Goal: Information Seeking & Learning: Learn about a topic

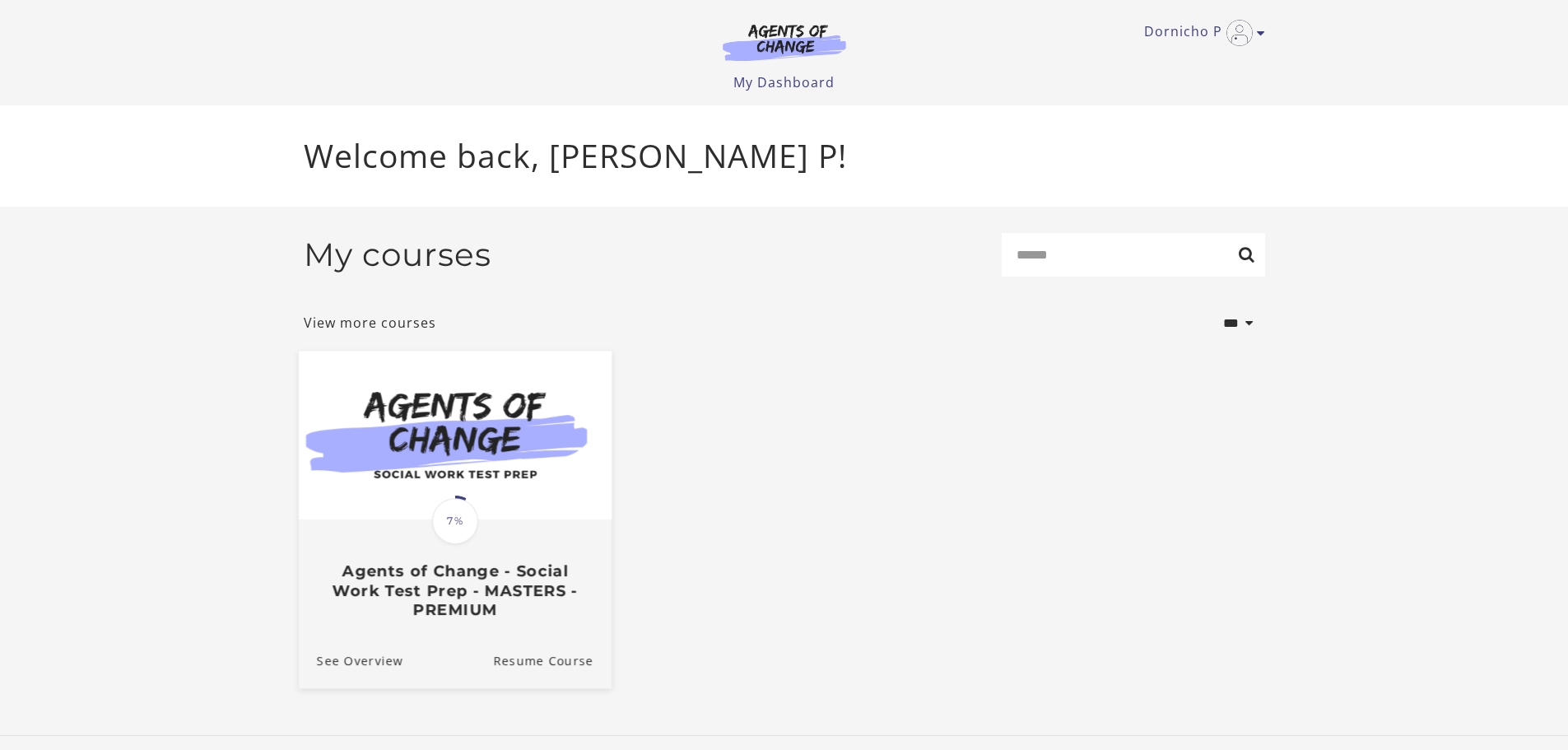
click at [456, 517] on span "7%" at bounding box center [454, 521] width 46 height 46
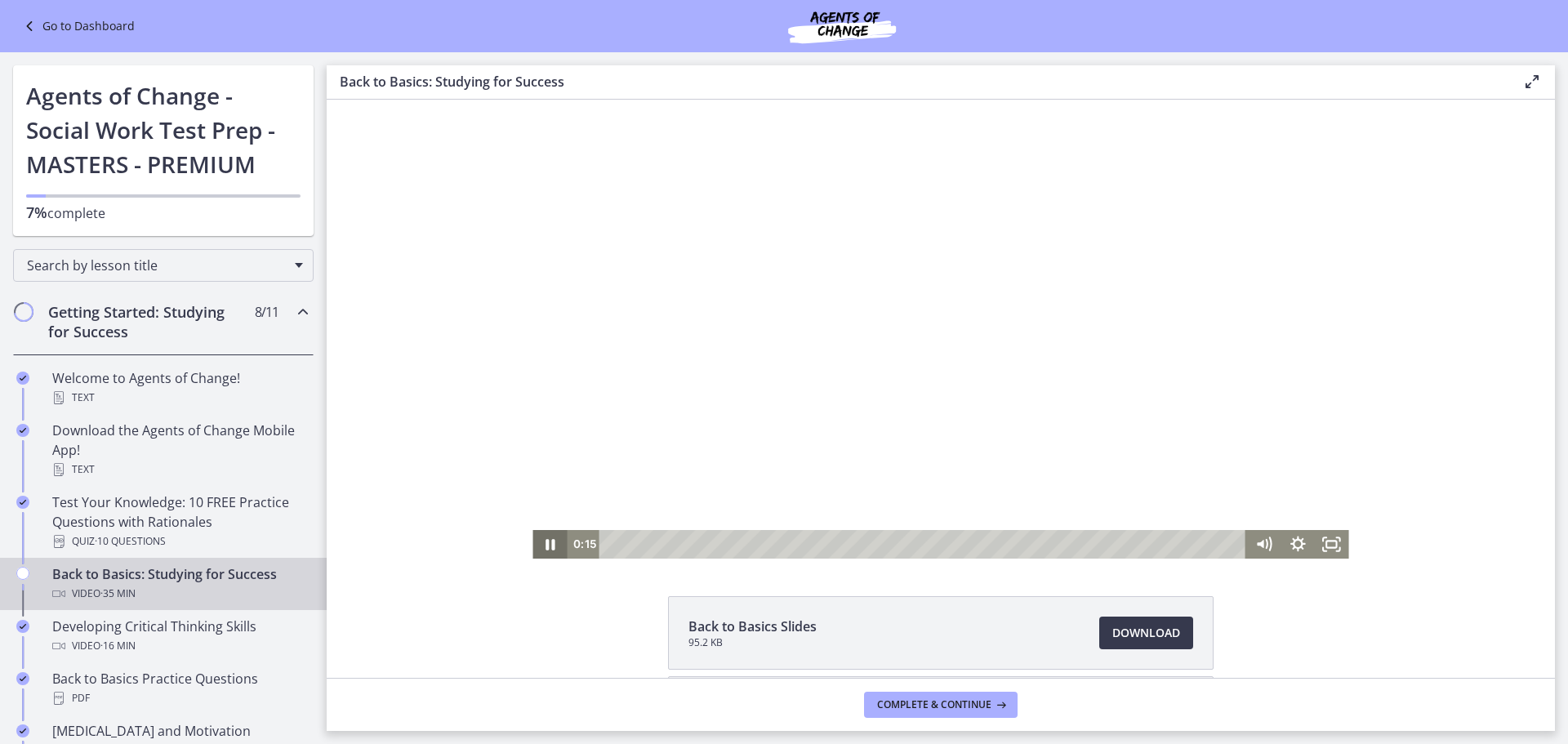
click at [547, 541] on icon "Pause" at bounding box center [549, 544] width 9 height 11
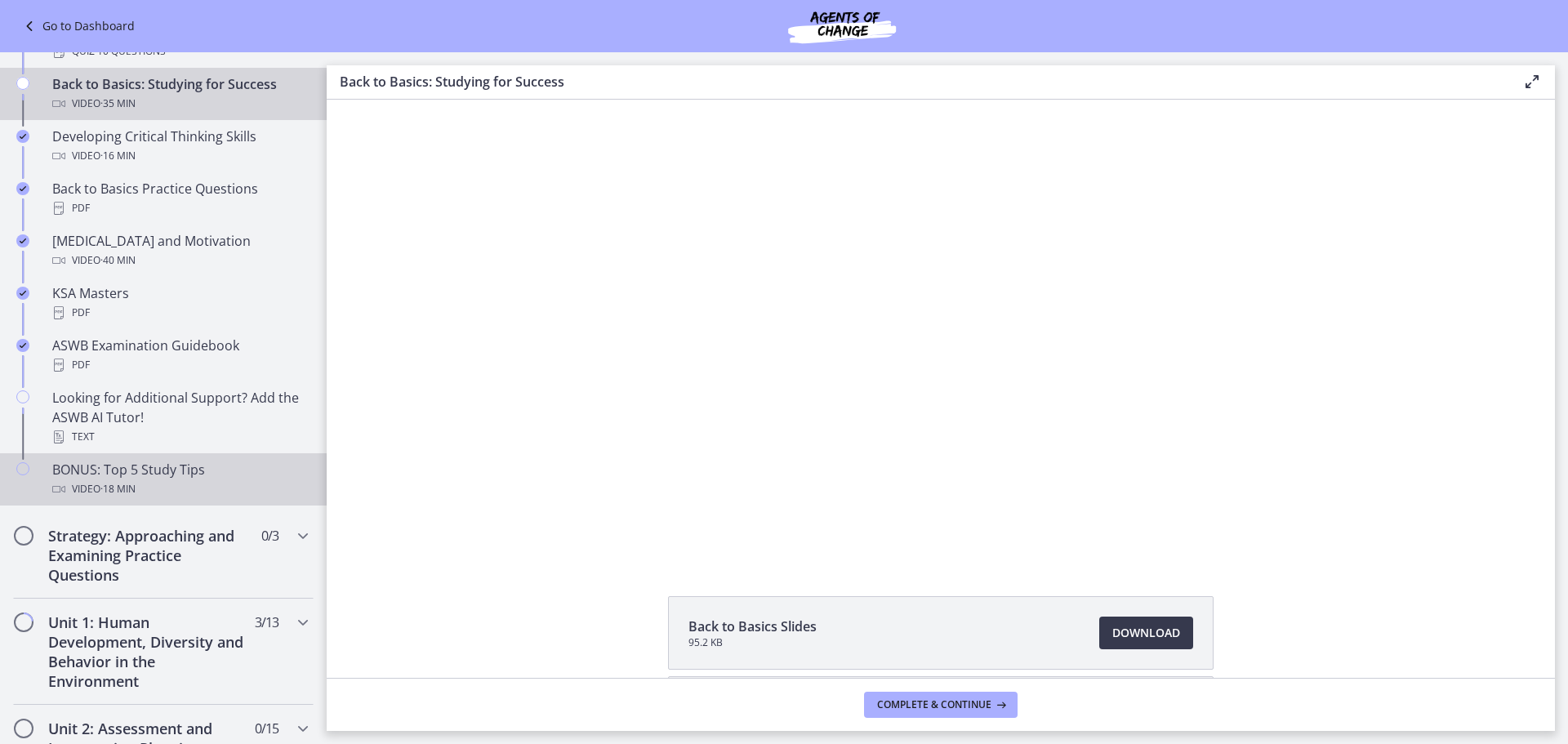
scroll to position [572, 0]
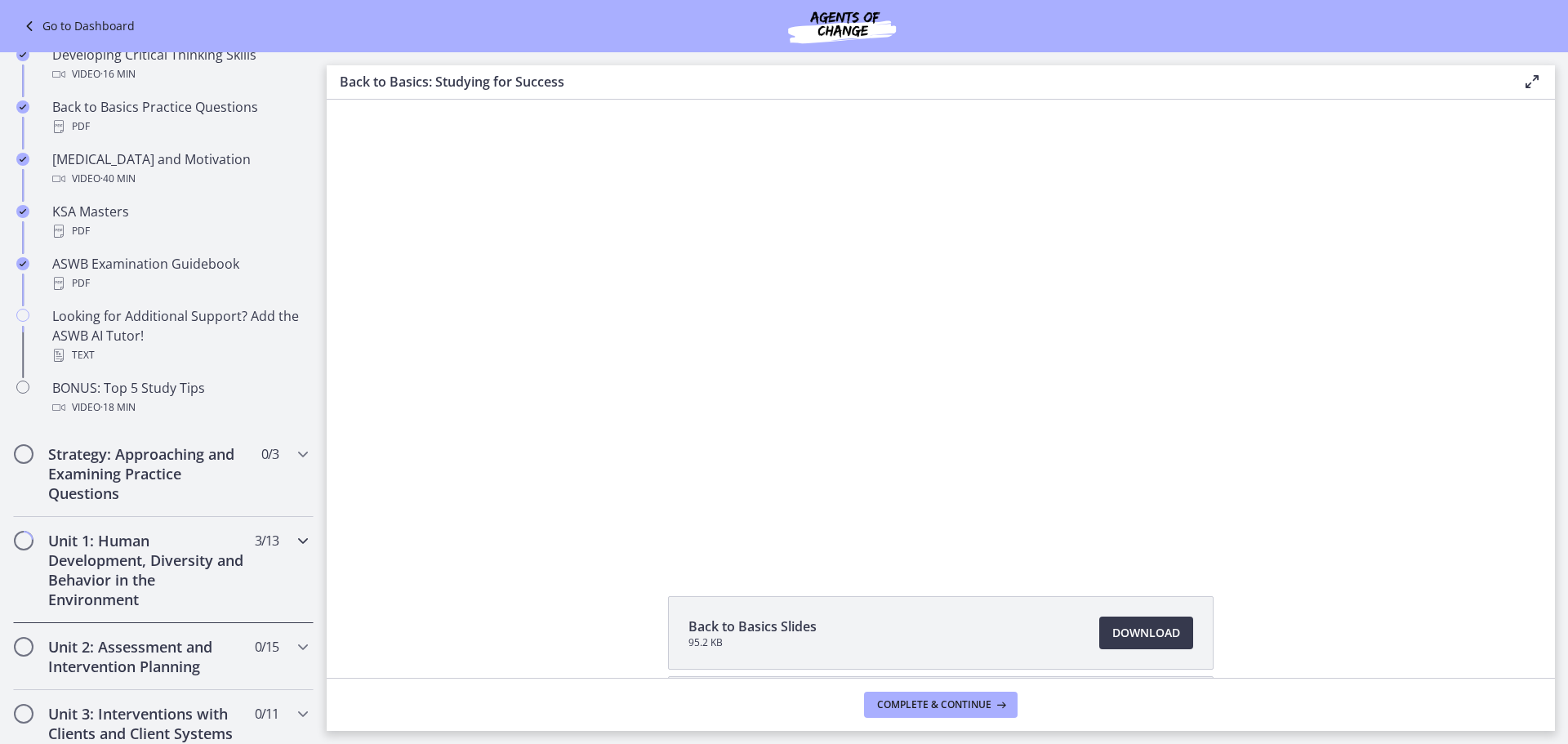
click at [240, 563] on div "Unit 1: Human Development, Diversity and Behavior in the Environment 3 / 13 Com…" at bounding box center [163, 570] width 301 height 106
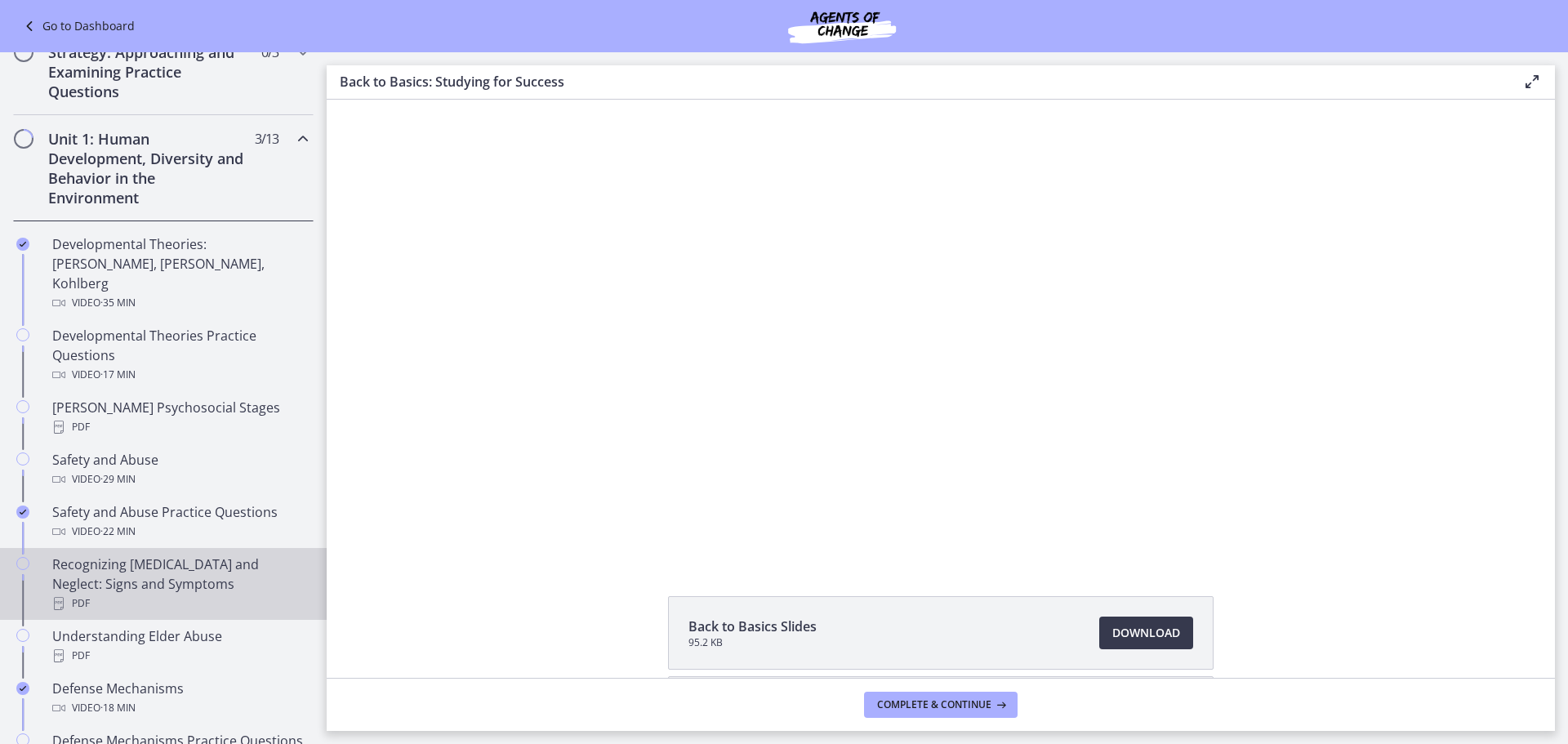
scroll to position [408, 0]
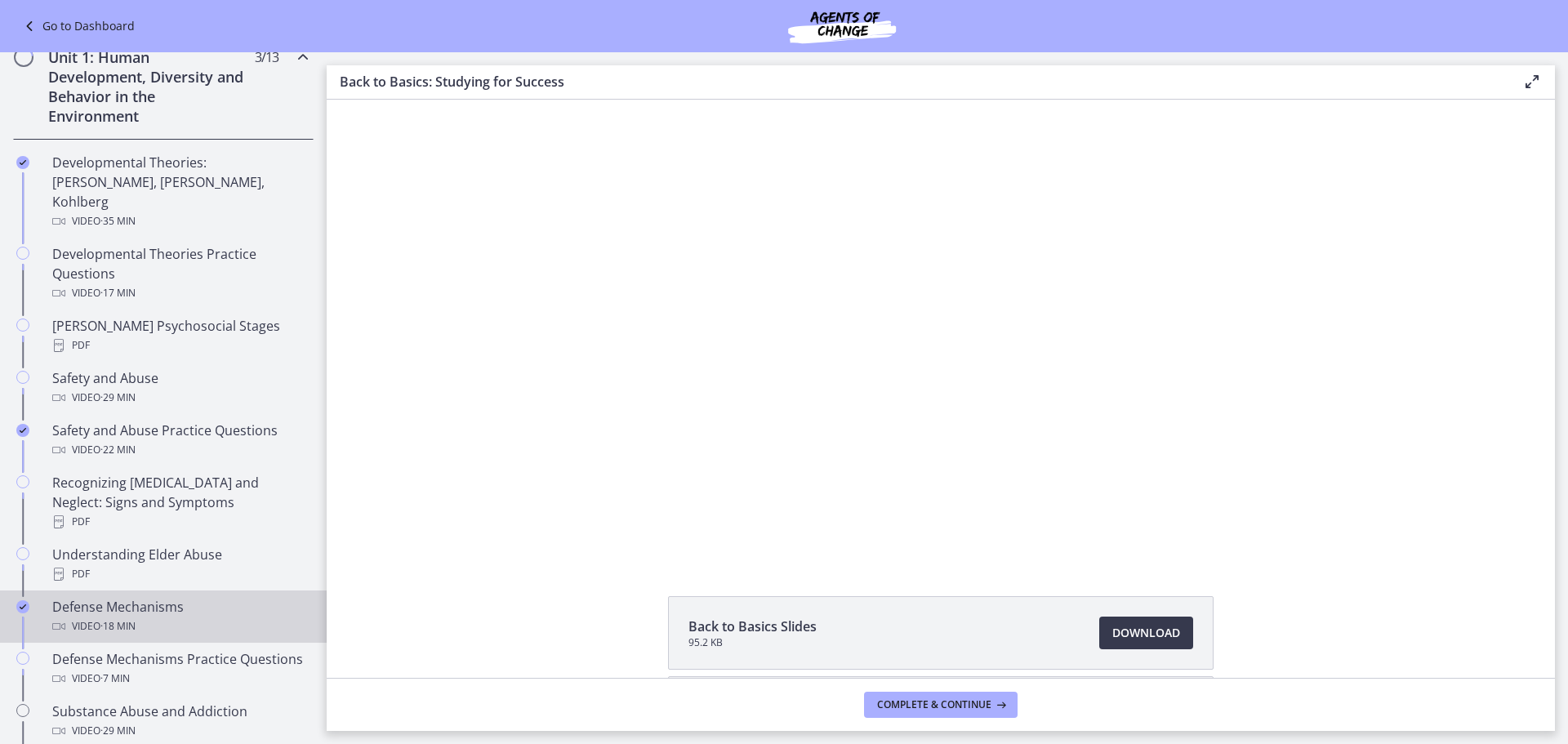
click at [219, 597] on div "Defense Mechanisms Video · 18 min" at bounding box center [179, 616] width 254 height 40
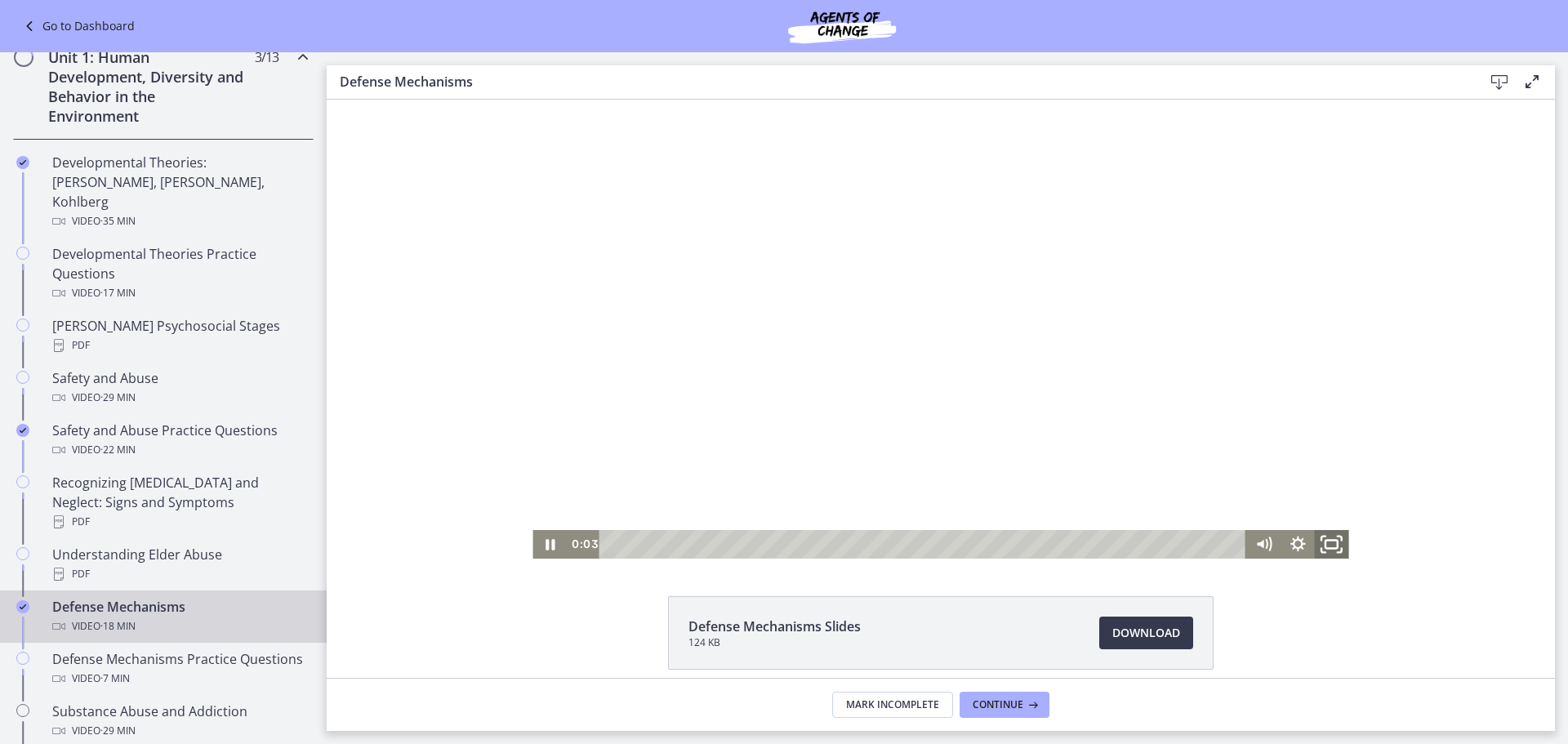
click at [1328, 545] on icon "Fullscreen" at bounding box center [1332, 543] width 41 height 34
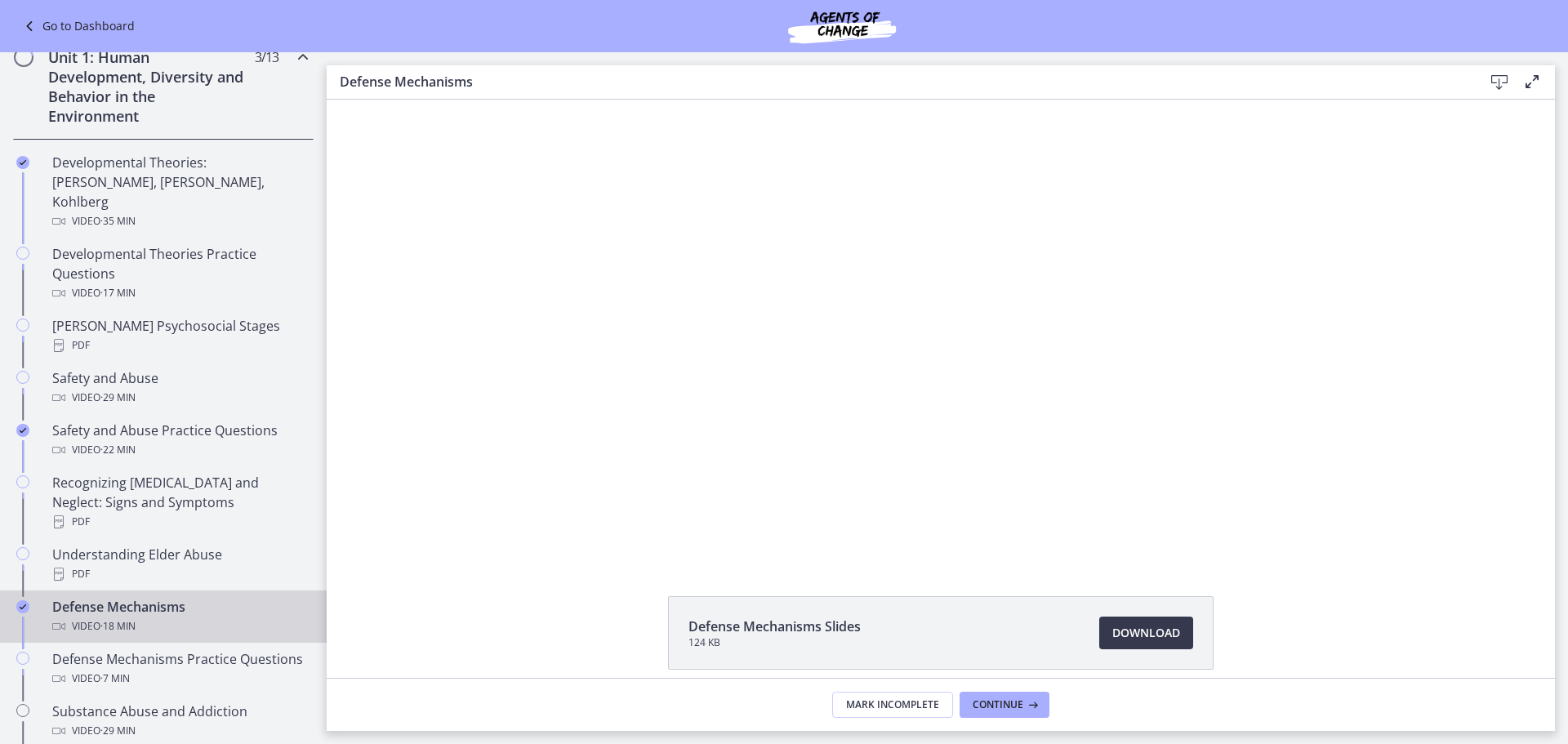
drag, startPoint x: 1443, startPoint y: 283, endPoint x: 1433, endPoint y: 296, distance: 16.4
click at [1443, 283] on div "Click for sound @keyframes VOLUME_SMALL_WAVE_FLASH { 0% { opacity: 0; } 33% { o…" at bounding box center [940, 329] width 1228 height 459
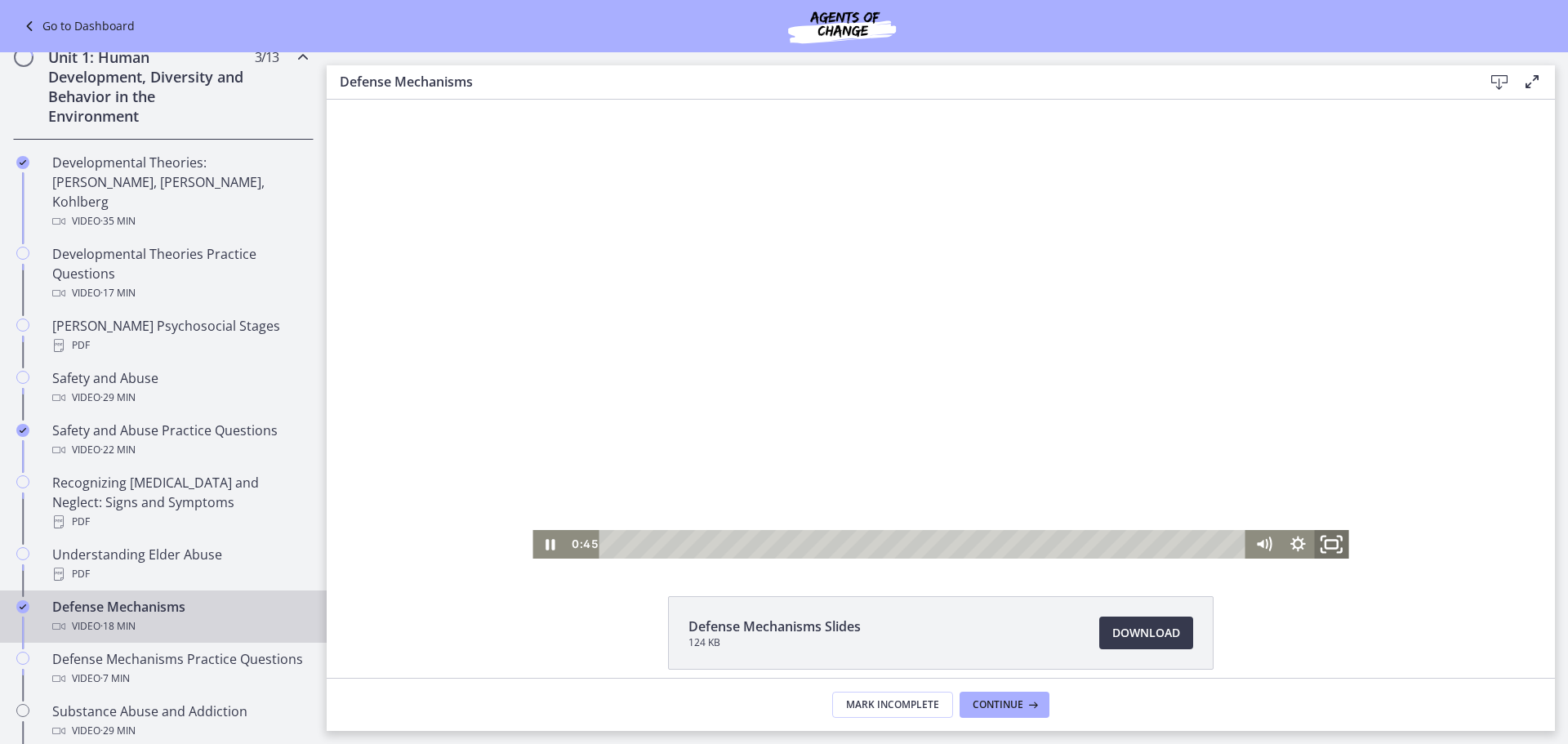
click at [1329, 548] on rect "Fullscreen" at bounding box center [1331, 545] width 13 height 8
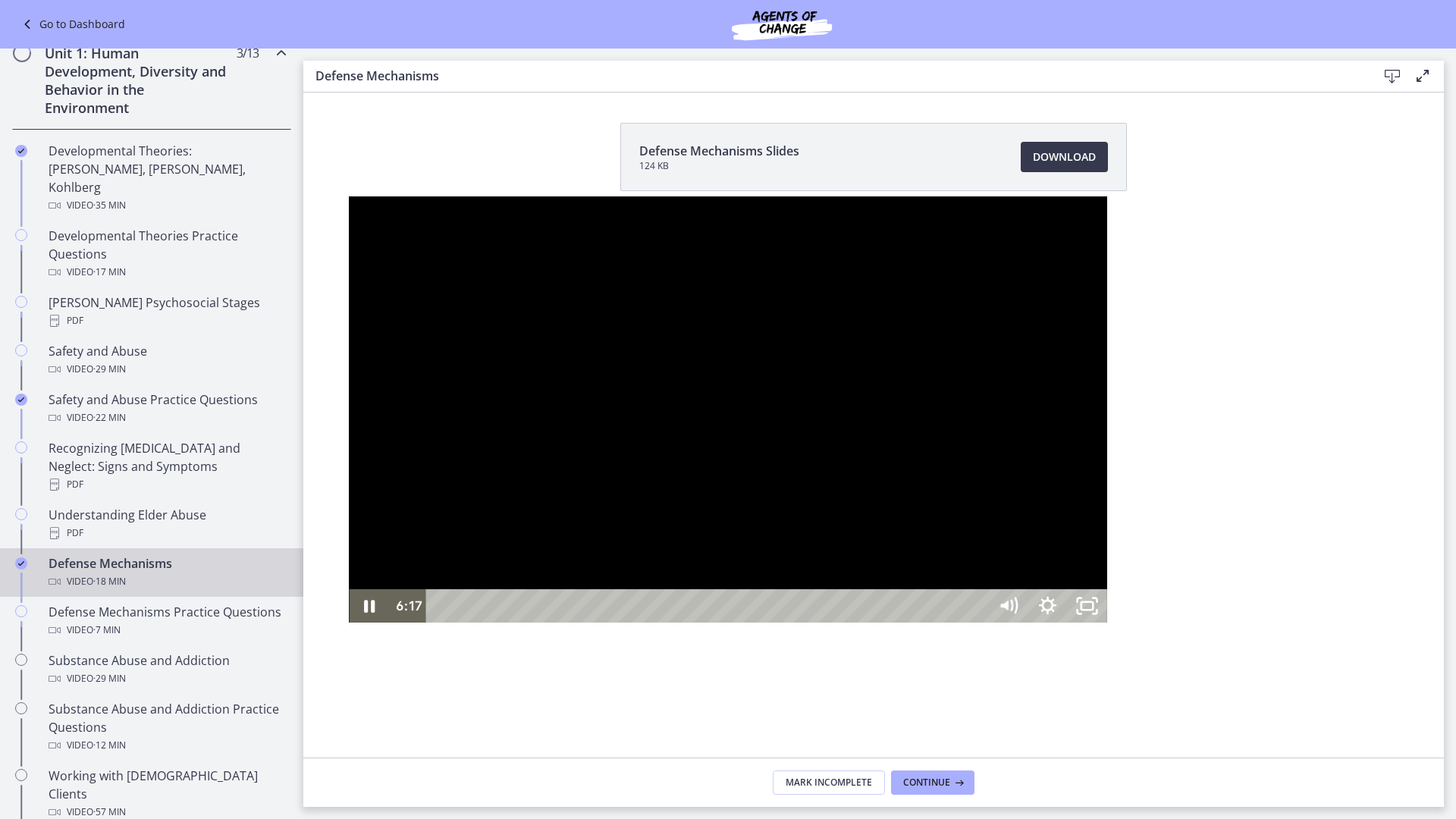
click at [1067, 589] on button "Unfullscreen" at bounding box center [1087, 605] width 40 height 33
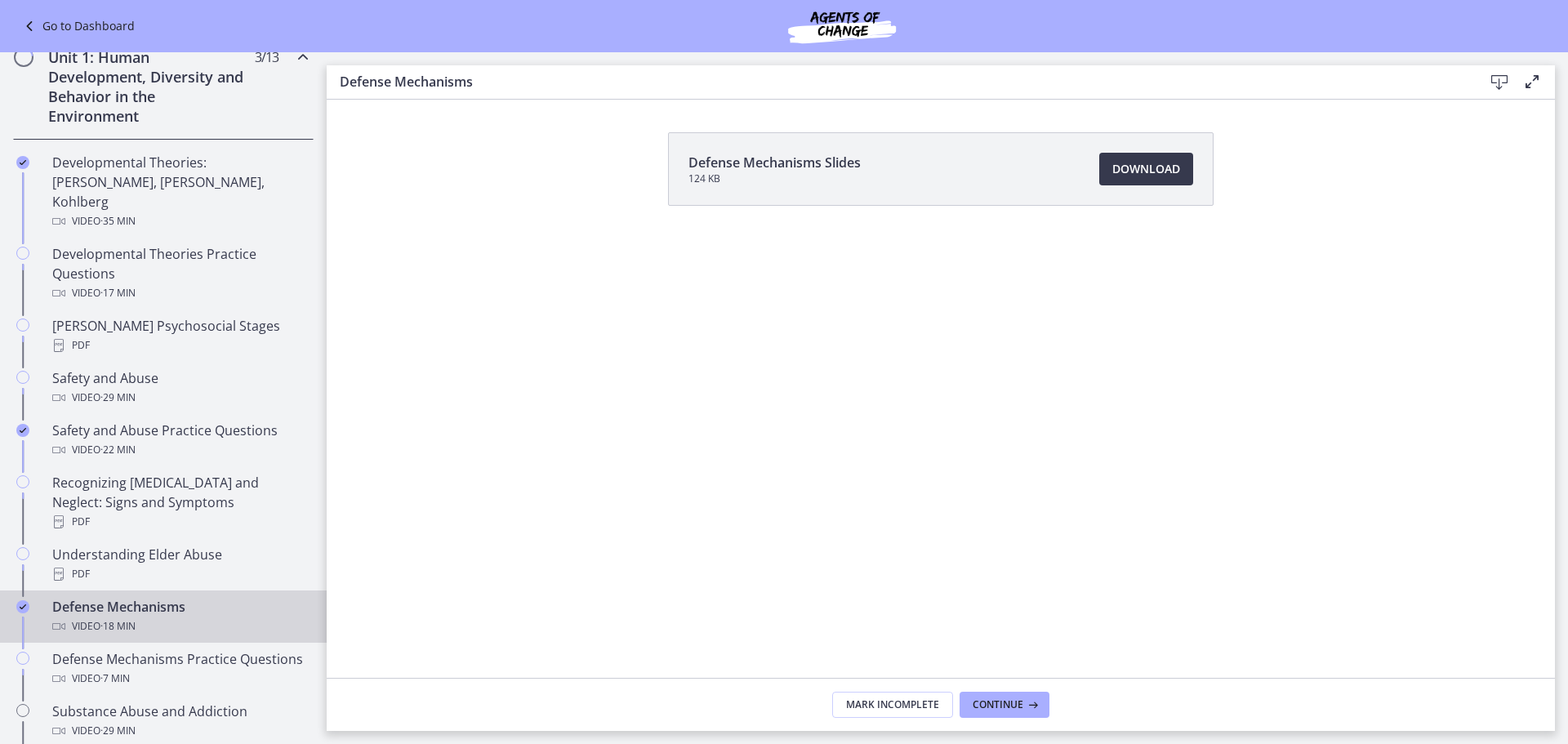
click at [1158, 573] on button "Fullscreen" at bounding box center [1174, 587] width 34 height 29
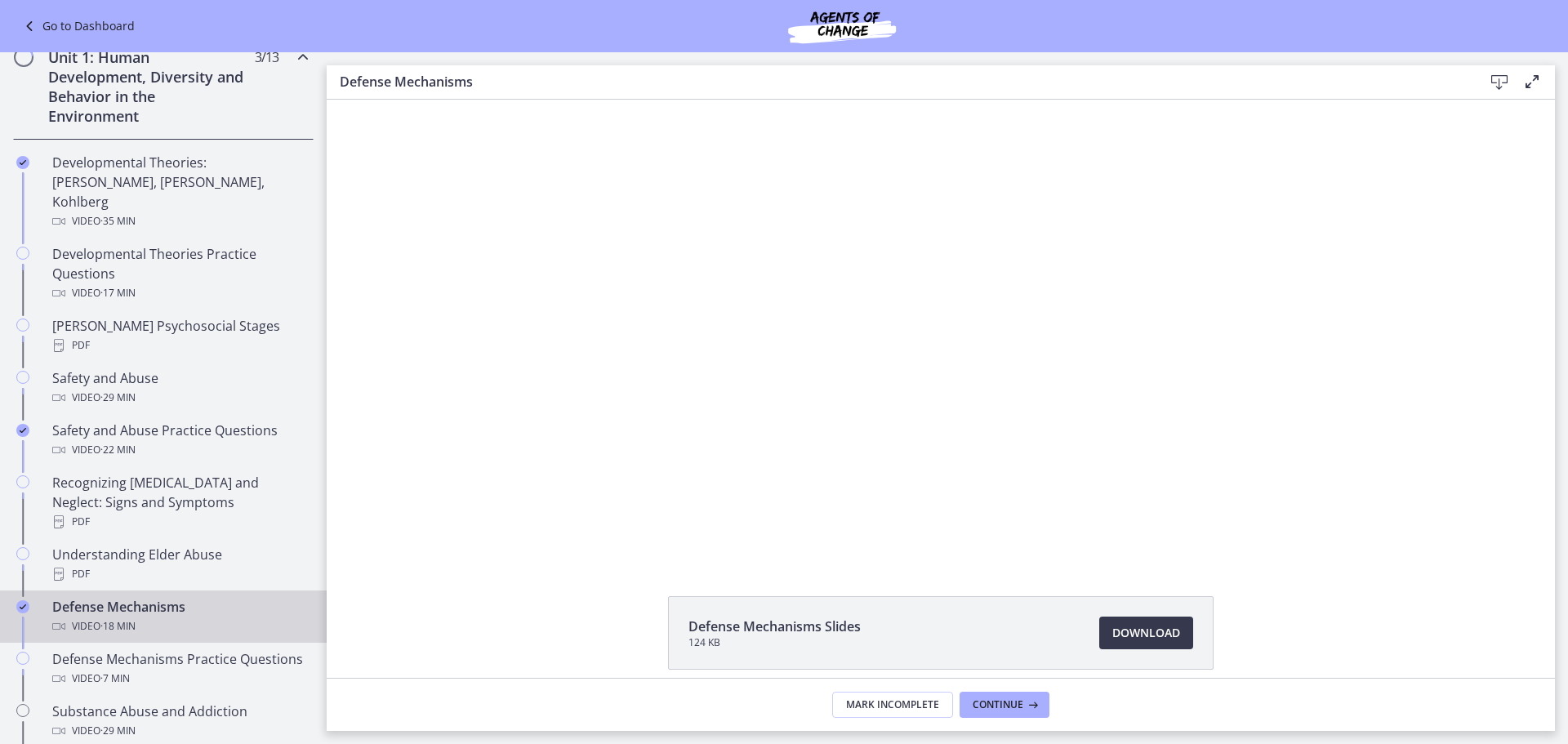
click at [1315, 530] on button "Fullscreen" at bounding box center [1331, 545] width 34 height 29
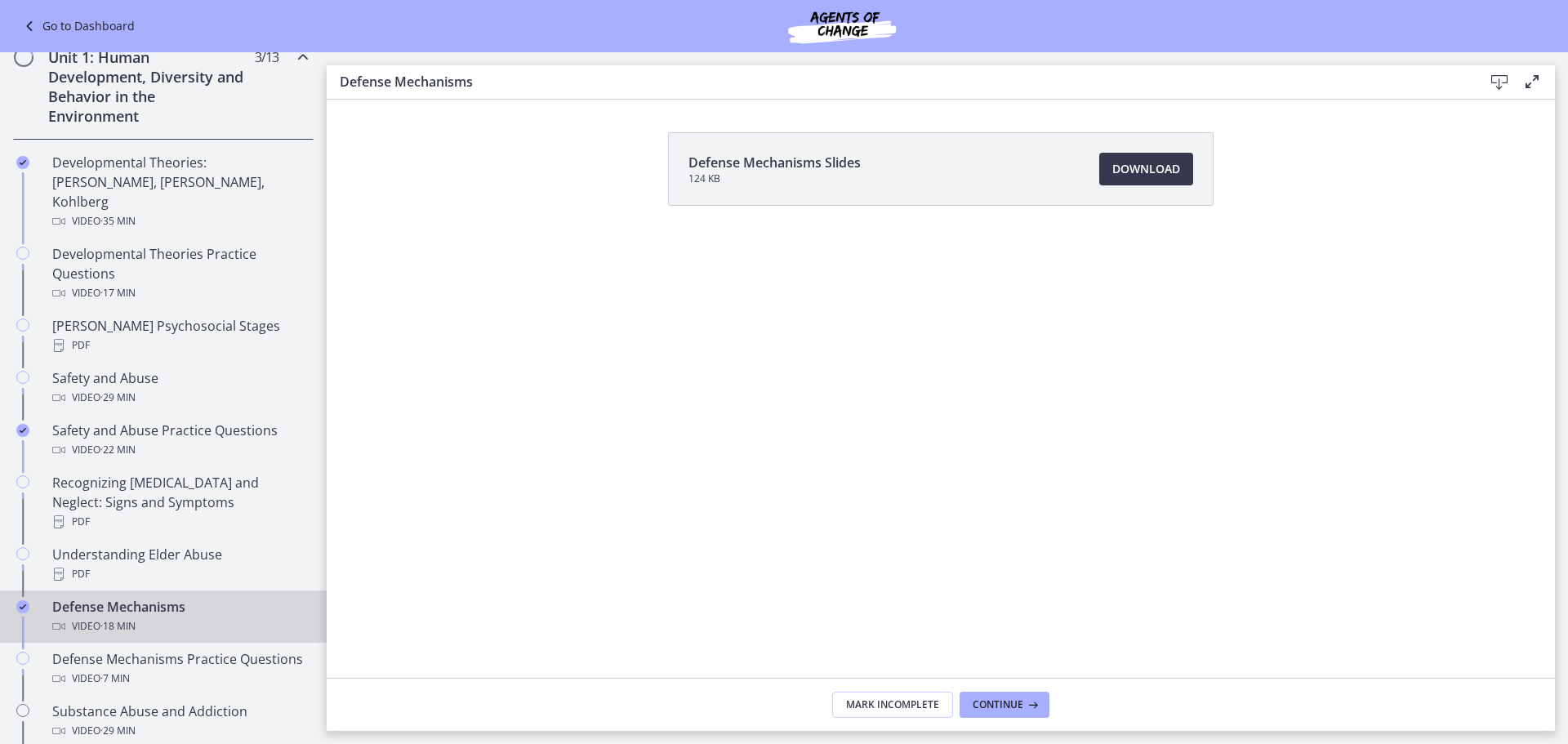
click at [1158, 573] on button "Fullscreen" at bounding box center [1174, 587] width 34 height 29
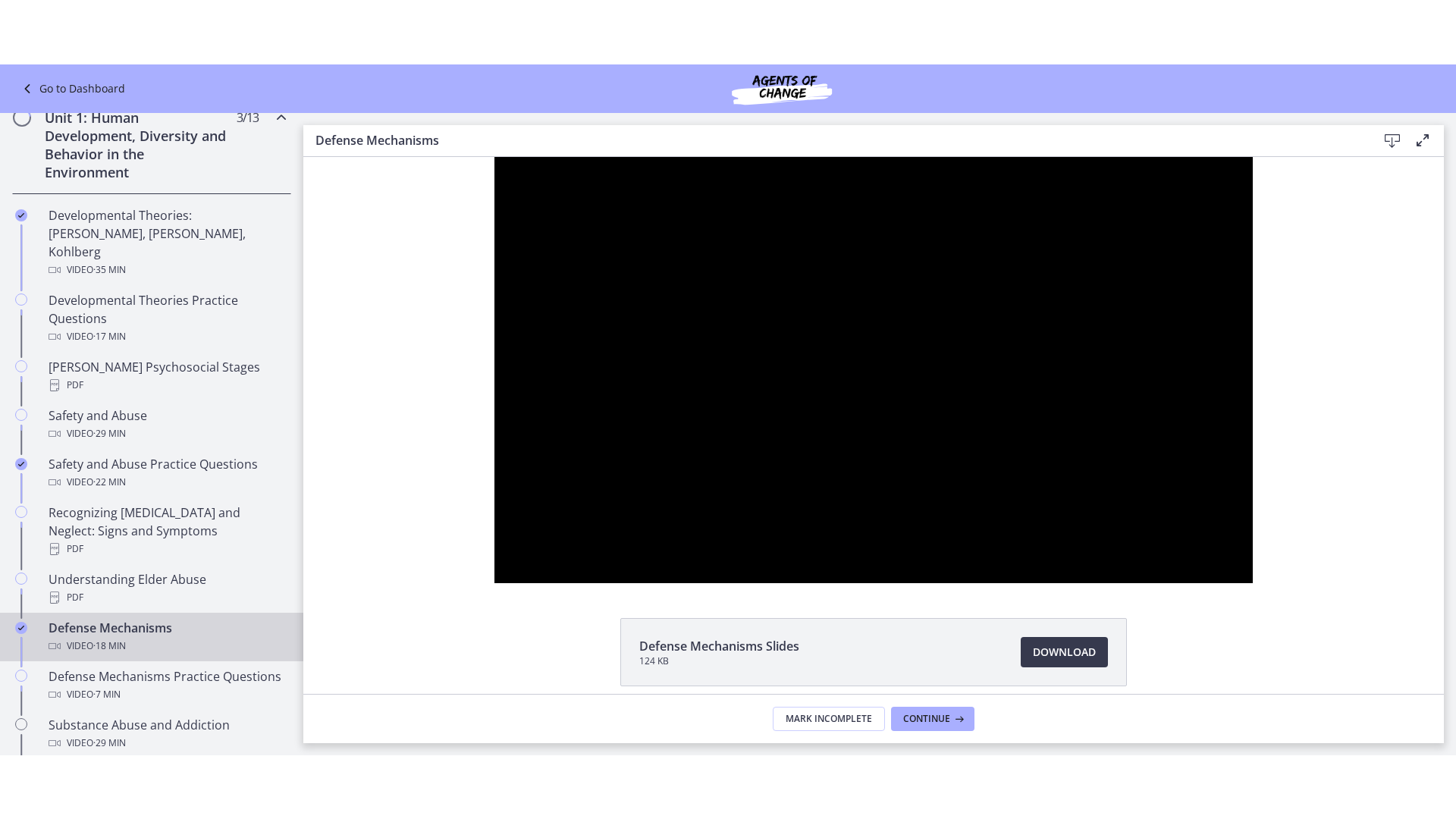
click at [1213, 549] on button "Unfullscreen" at bounding box center [1232, 565] width 40 height 33
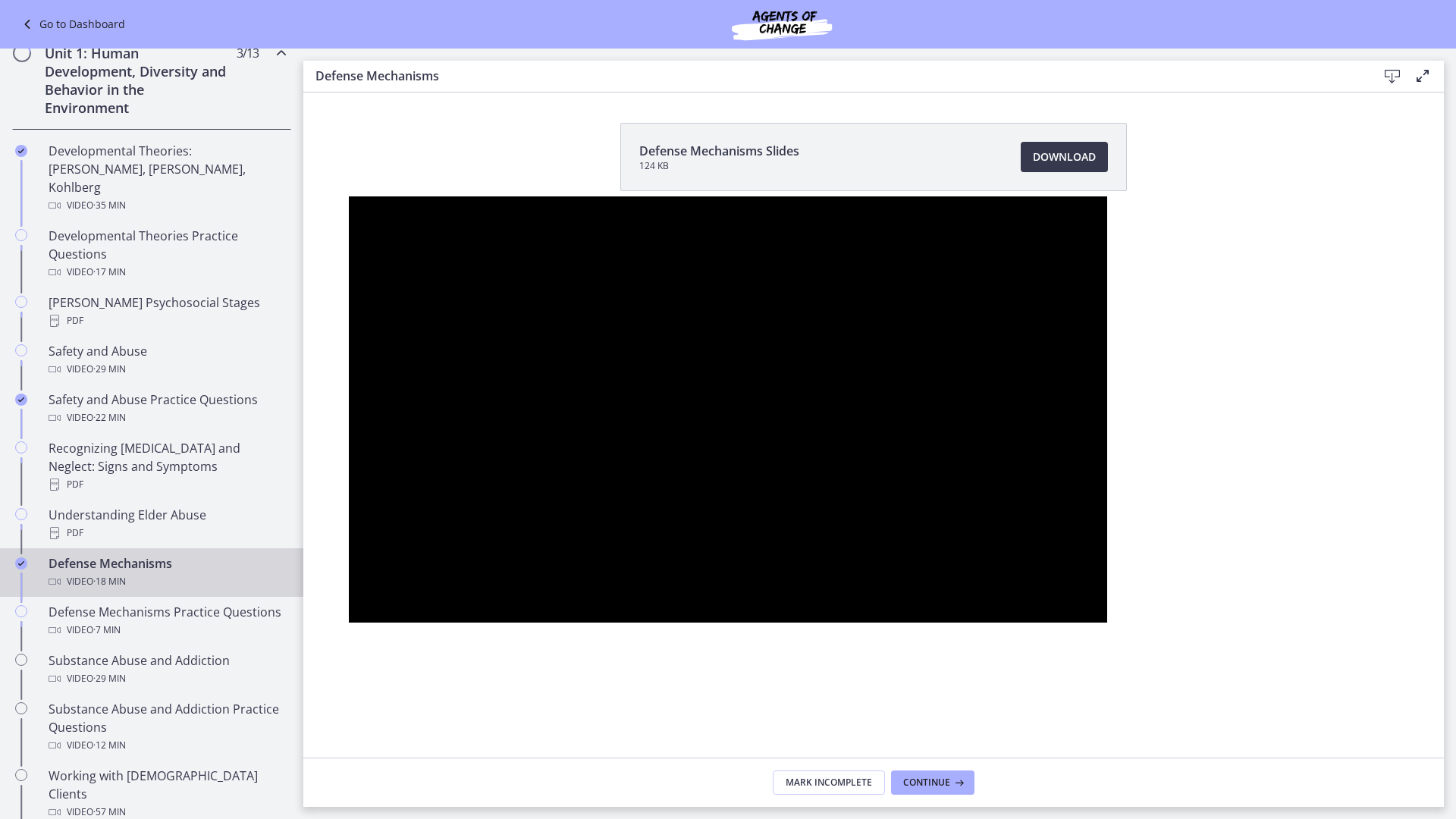
click at [1067, 589] on button "Unfullscreen" at bounding box center [1087, 605] width 40 height 33
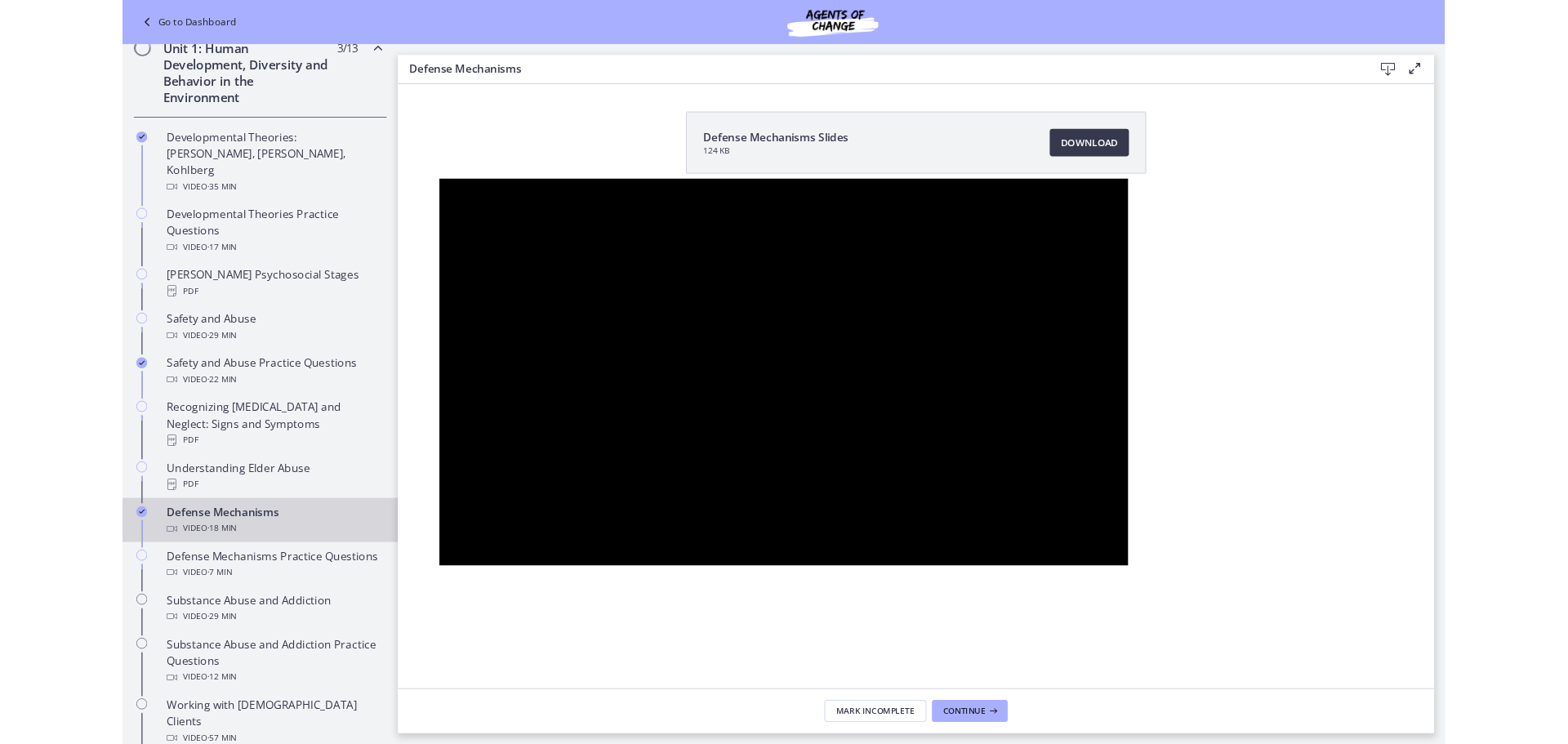
click at [1272, 635] on button "Unfullscreen" at bounding box center [1293, 652] width 43 height 36
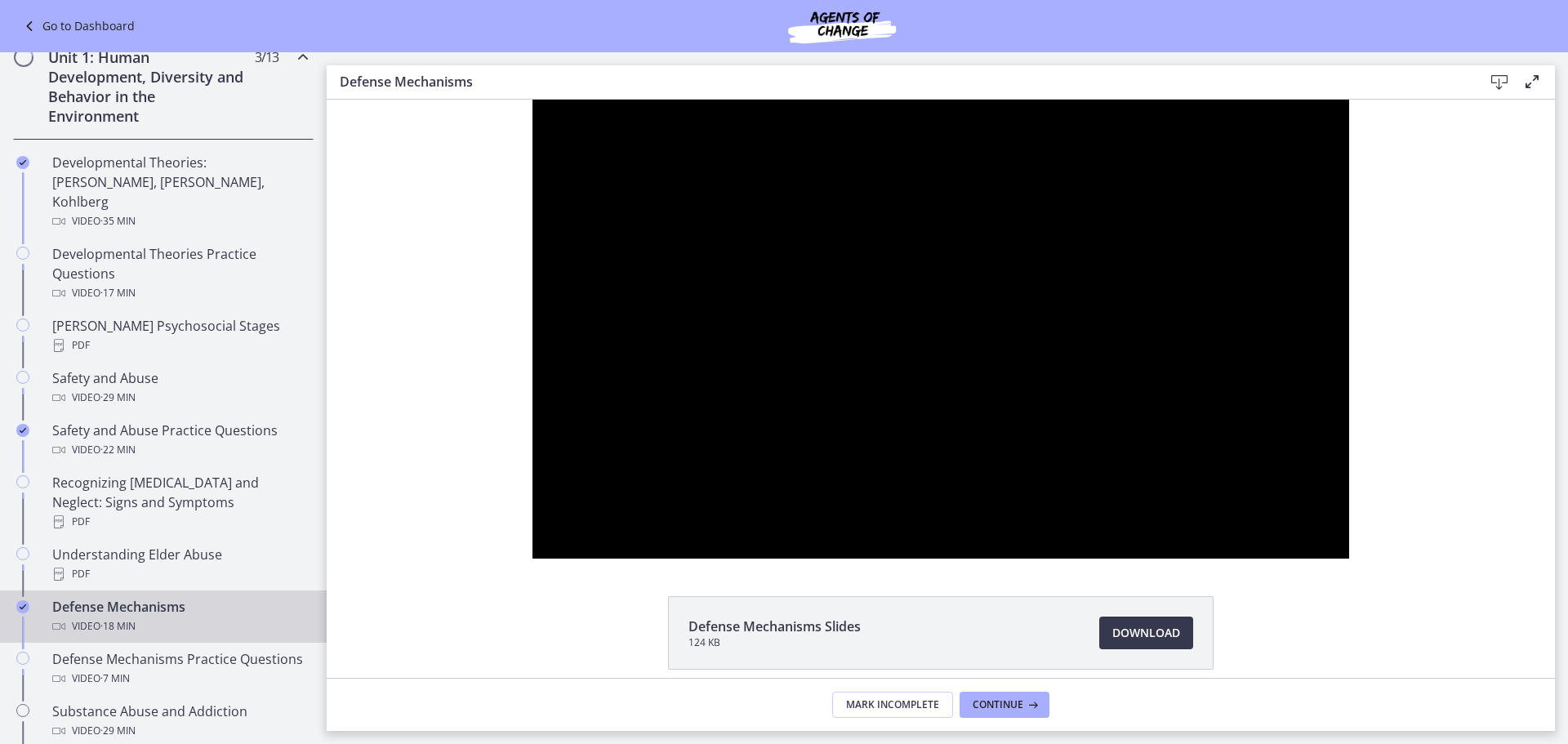
click at [1306, 522] on button "Unfullscreen" at bounding box center [1327, 540] width 43 height 36
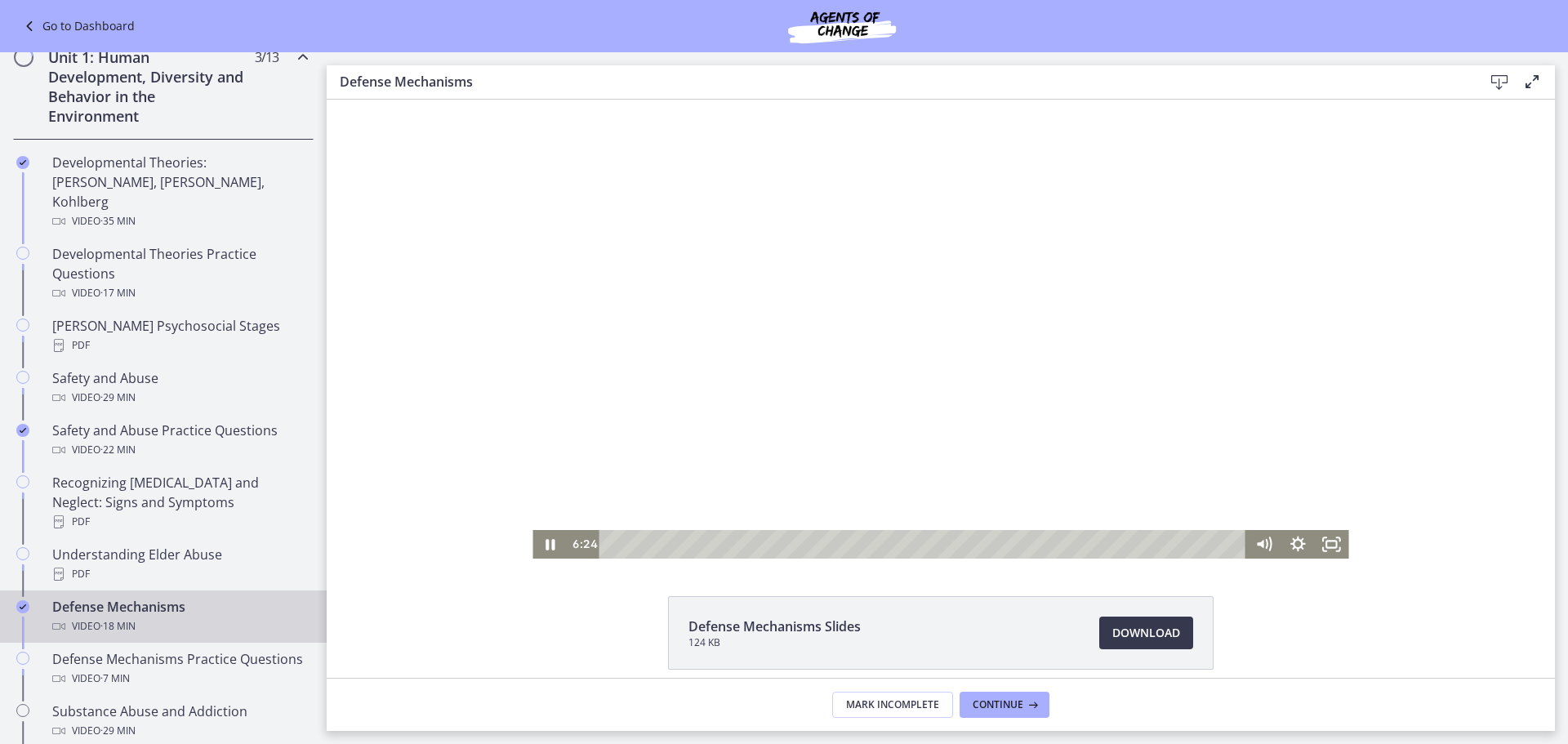
drag, startPoint x: 1474, startPoint y: 253, endPoint x: 1457, endPoint y: 265, distance: 20.8
click at [1474, 253] on div "Click for sound @keyframes VOLUME_SMALL_WAVE_FLASH { 0% { opacity: 0; } 33% { o…" at bounding box center [940, 329] width 1228 height 459
drag, startPoint x: 1329, startPoint y: 546, endPoint x: 1656, endPoint y: 743, distance: 381.8
click at [1329, 545] on icon "Fullscreen" at bounding box center [1332, 543] width 41 height 34
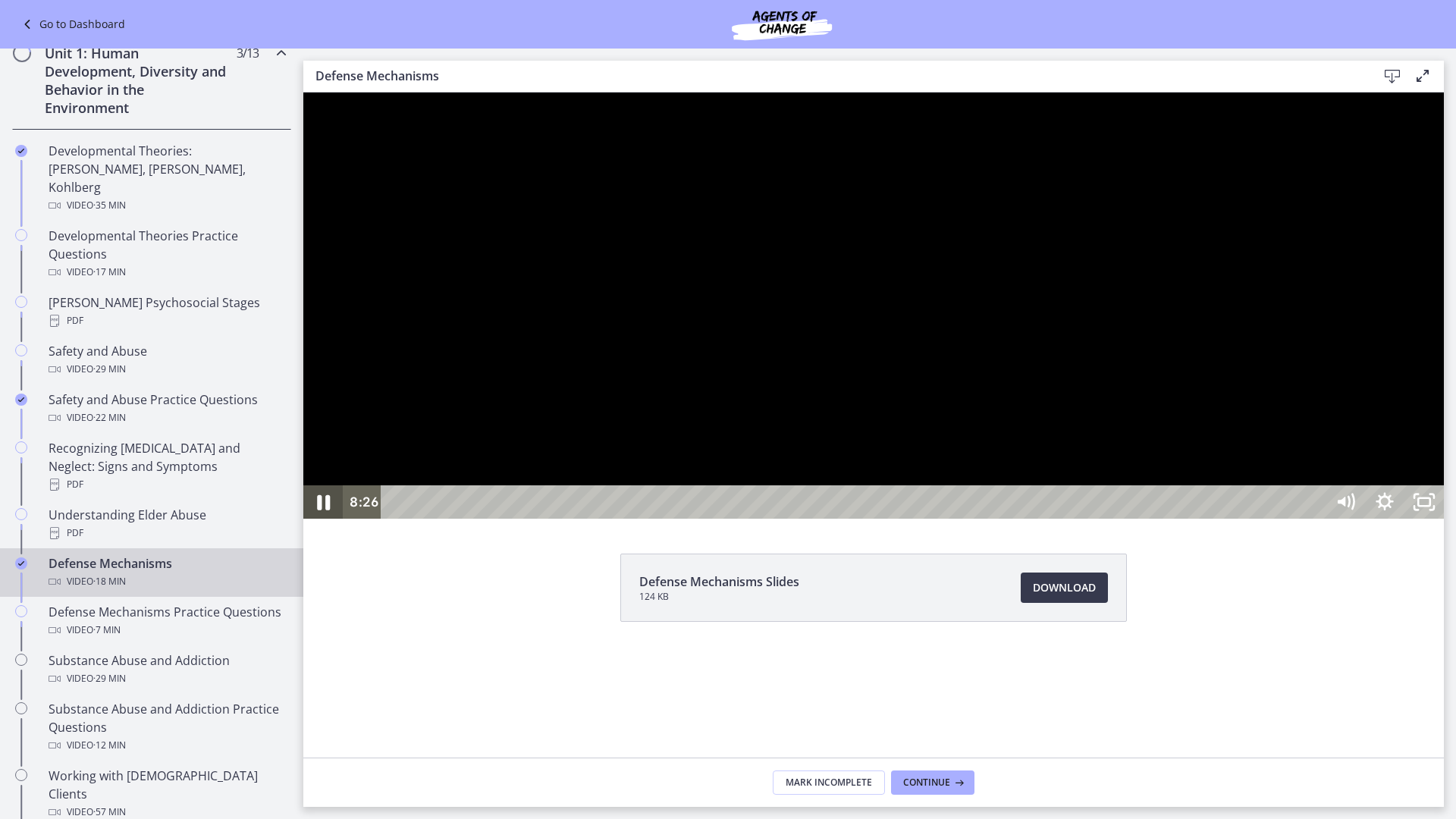
click at [323, 523] on icon "Pause" at bounding box center [322, 502] width 47 height 40
click at [331, 523] on icon "Play Video" at bounding box center [324, 502] width 47 height 40
click at [474, 518] on div at bounding box center [873, 305] width 1140 height 426
drag, startPoint x: 318, startPoint y: 903, endPoint x: 339, endPoint y: 868, distance: 40.8
click at [319, 523] on icon "Play Video" at bounding box center [324, 502] width 47 height 40
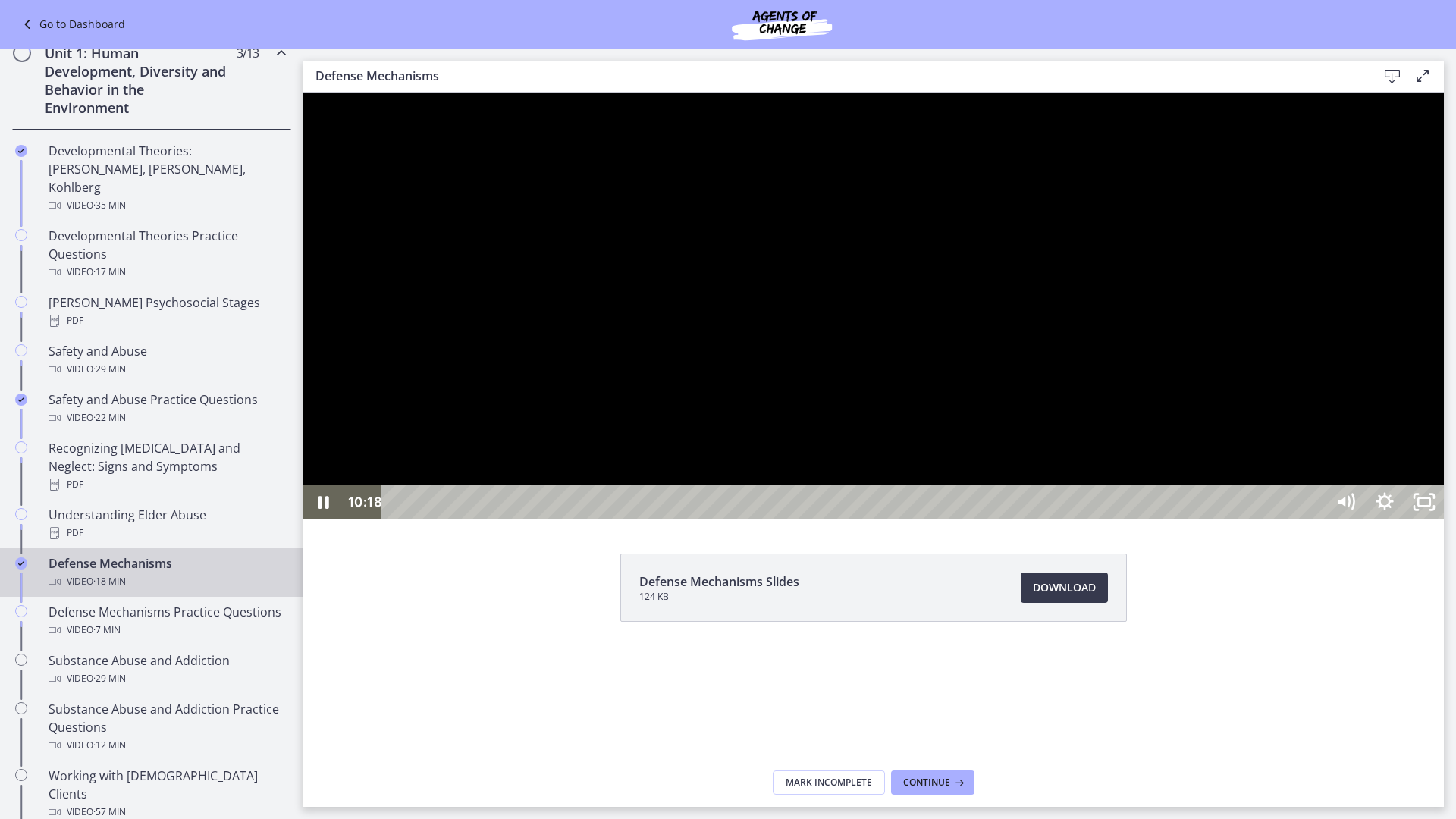
click at [651, 518] on div at bounding box center [873, 305] width 1140 height 426
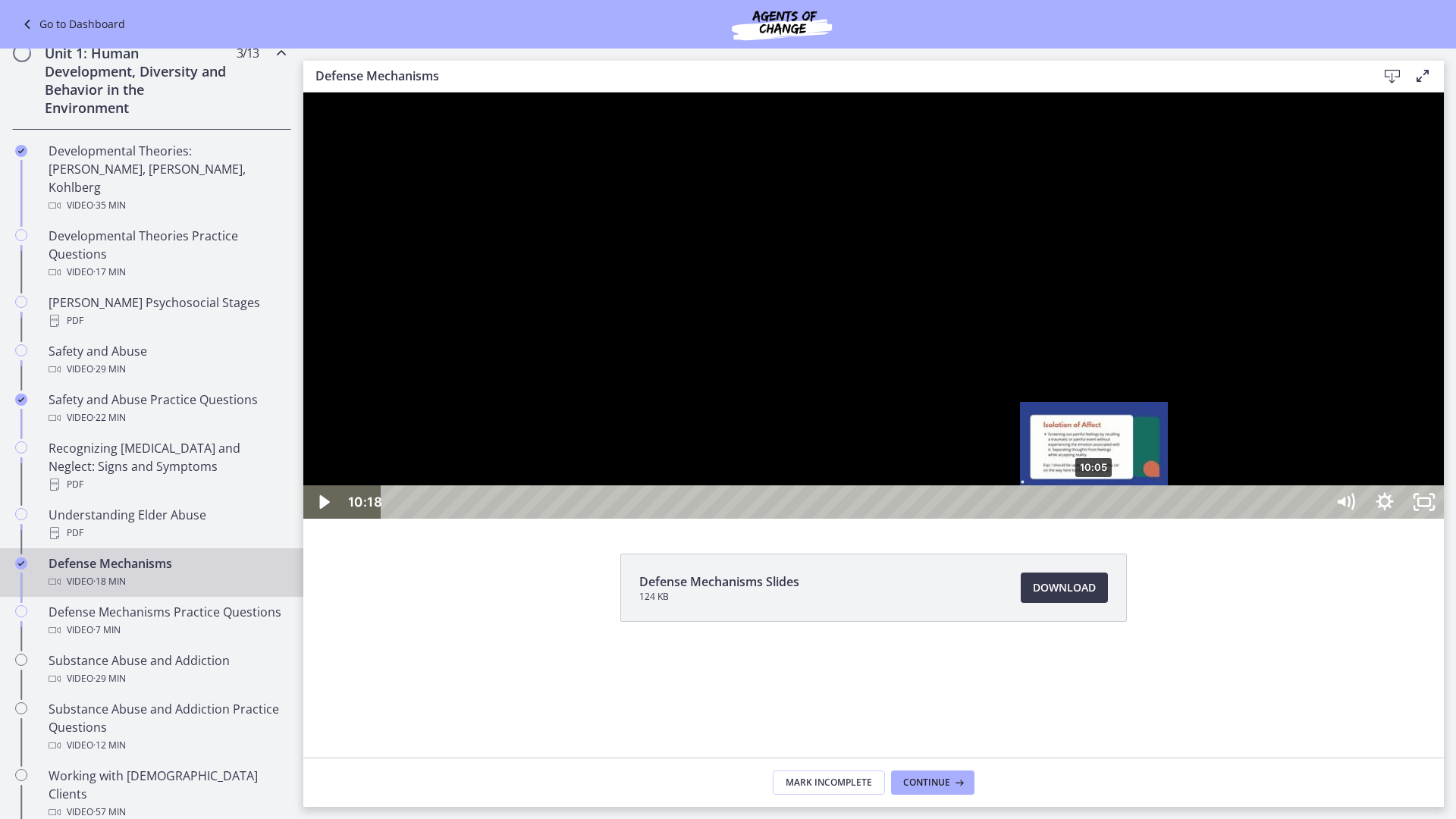
click at [1096, 518] on div "10:05" at bounding box center [856, 501] width 920 height 33
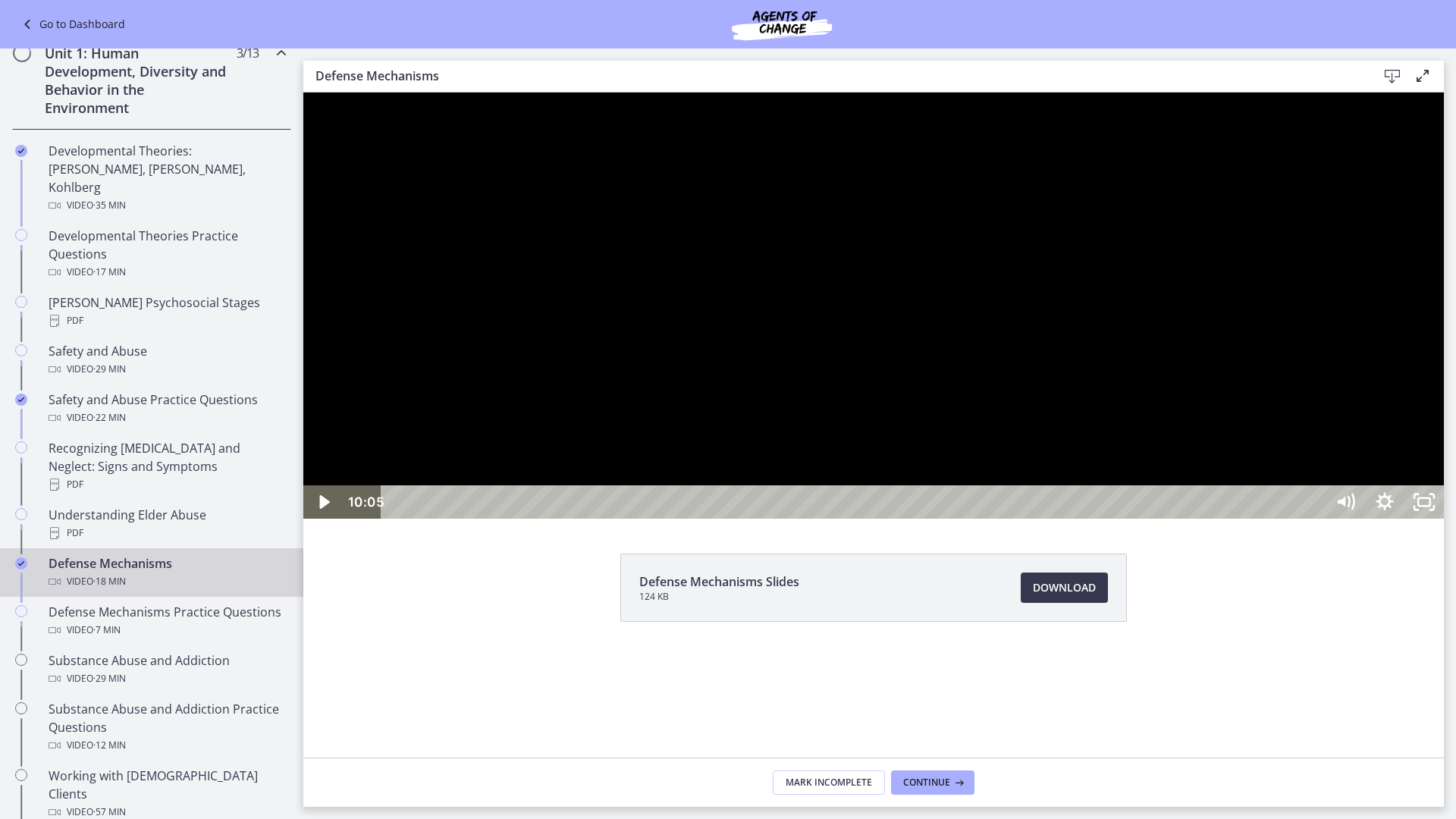
click at [1022, 518] on div at bounding box center [873, 305] width 1140 height 426
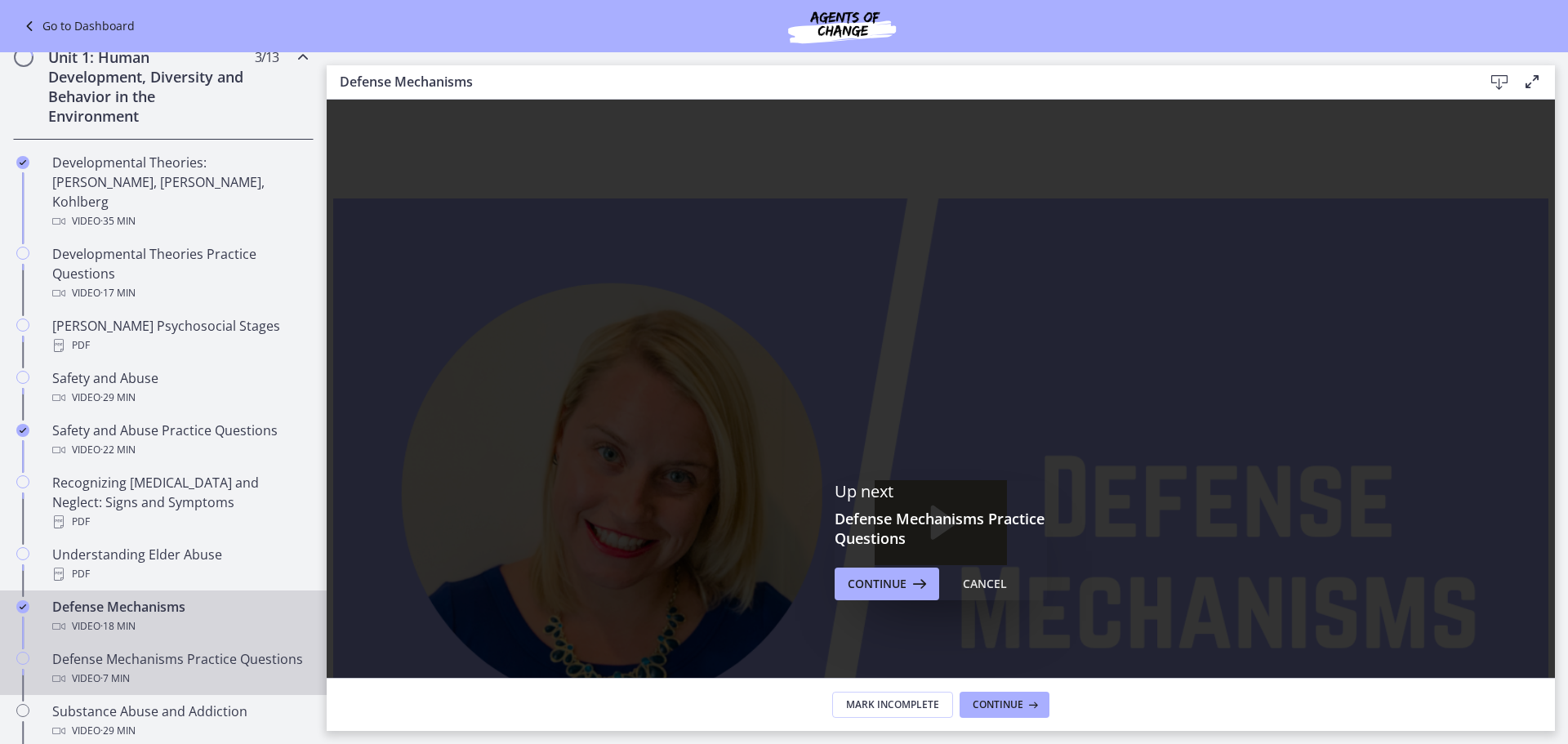
click at [218, 649] on div "Defense Mechanisms Practice Questions Video · 7 min" at bounding box center [179, 669] width 254 height 40
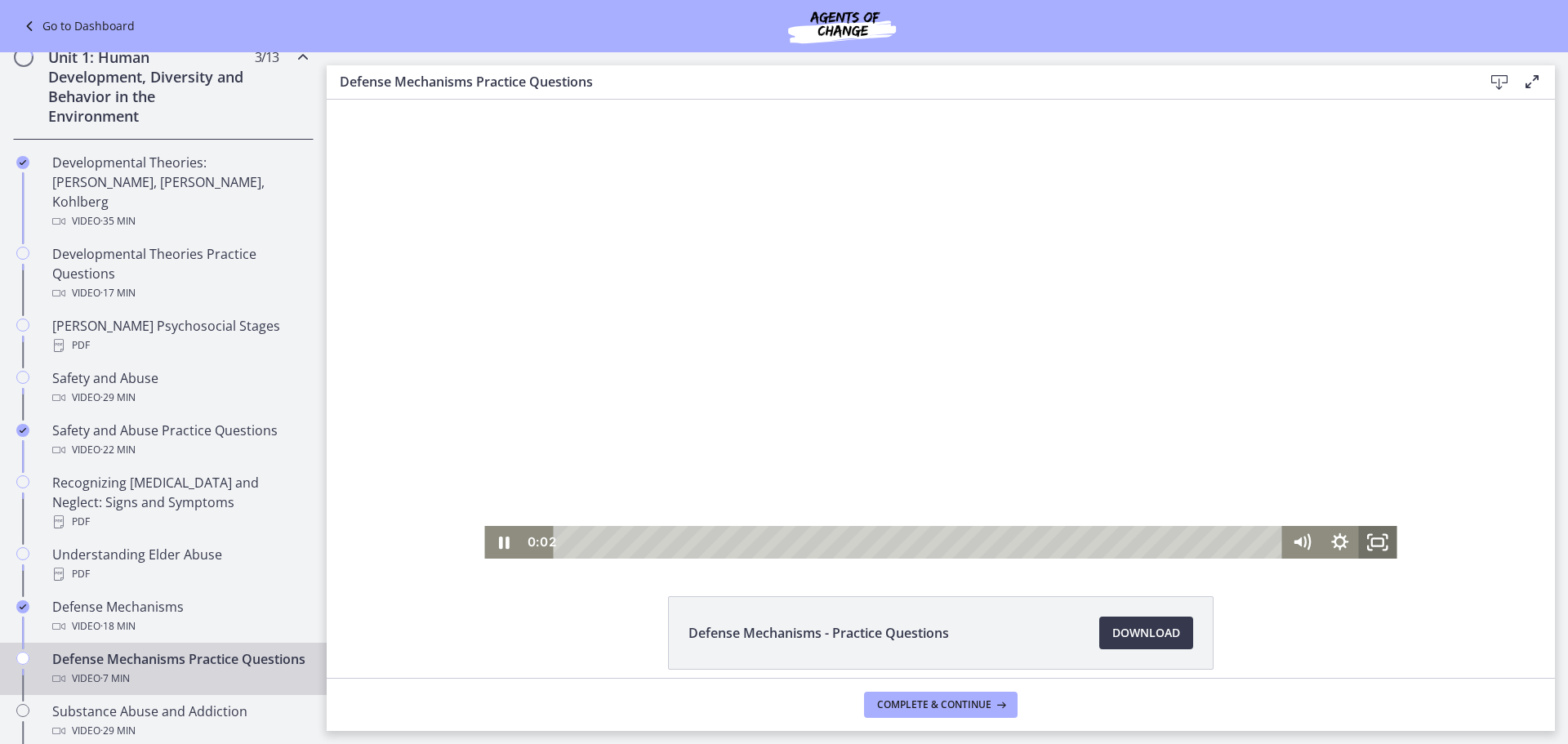
drag, startPoint x: 1364, startPoint y: 543, endPoint x: 1691, endPoint y: 741, distance: 382.3
click at [1364, 543] on icon "Fullscreen" at bounding box center [1377, 543] width 39 height 33
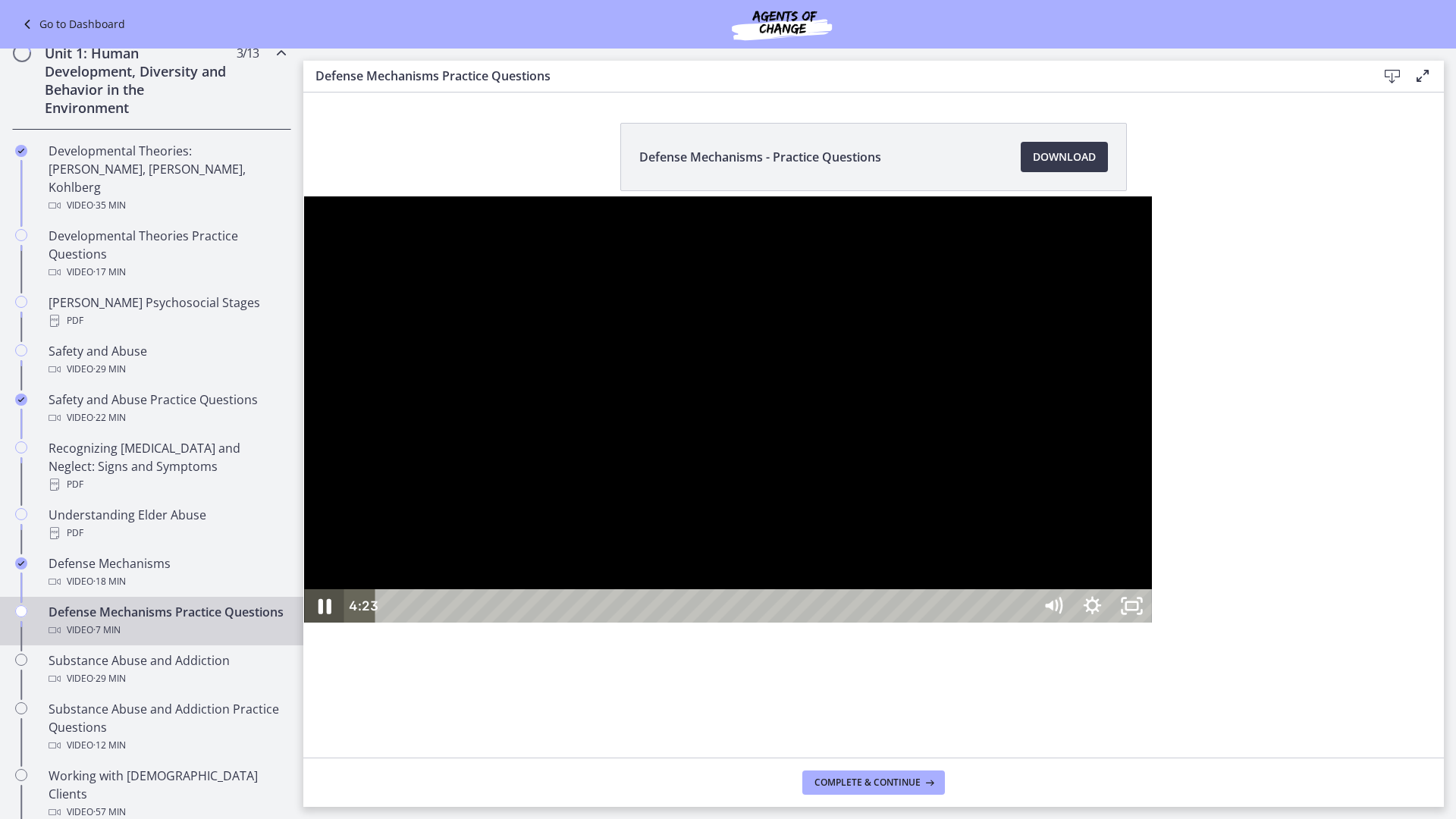
click at [318, 614] on icon "Pause" at bounding box center [324, 606] width 13 height 15
click at [303, 626] on icon "Play Video" at bounding box center [326, 605] width 47 height 40
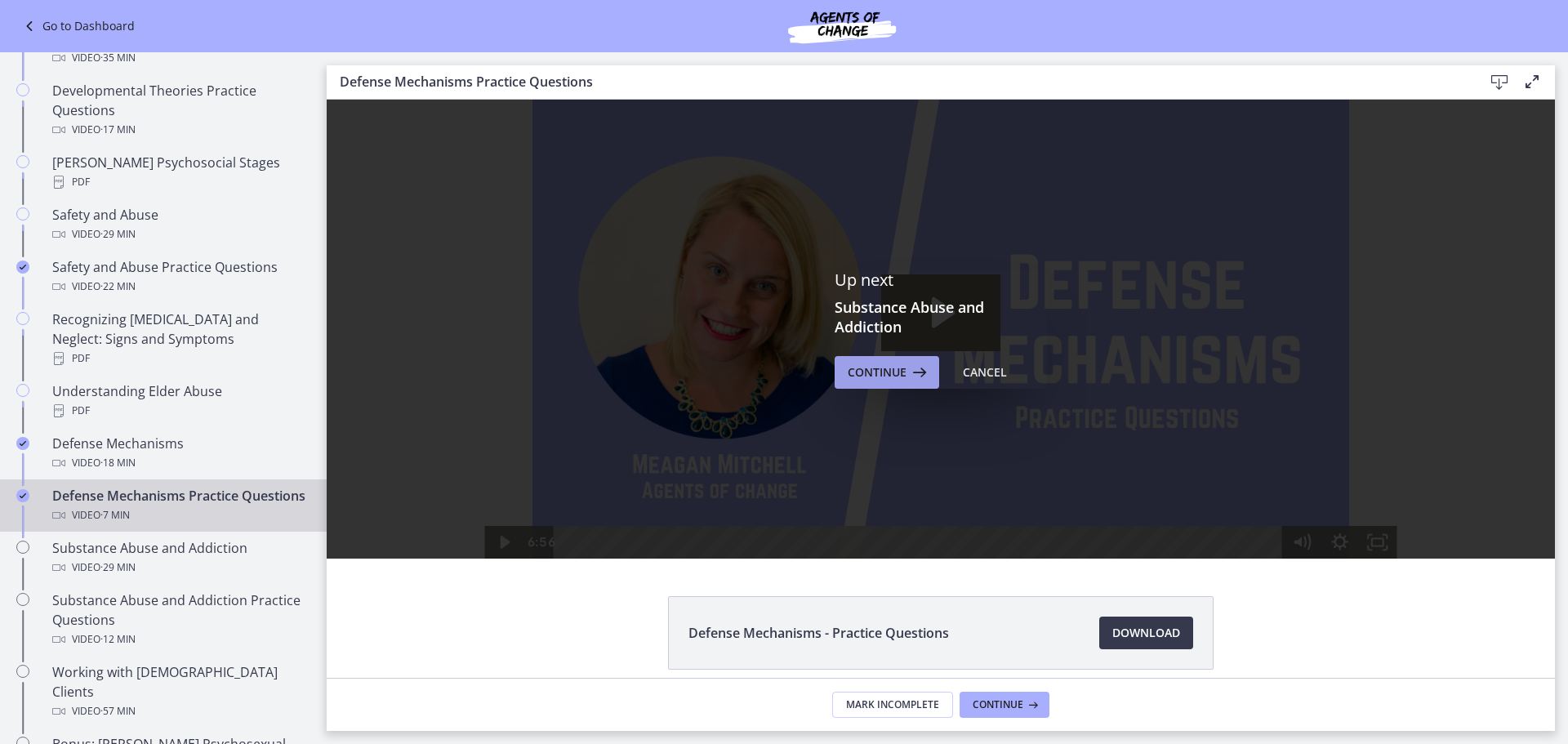
click at [868, 381] on span "Continue" at bounding box center [876, 372] width 59 height 19
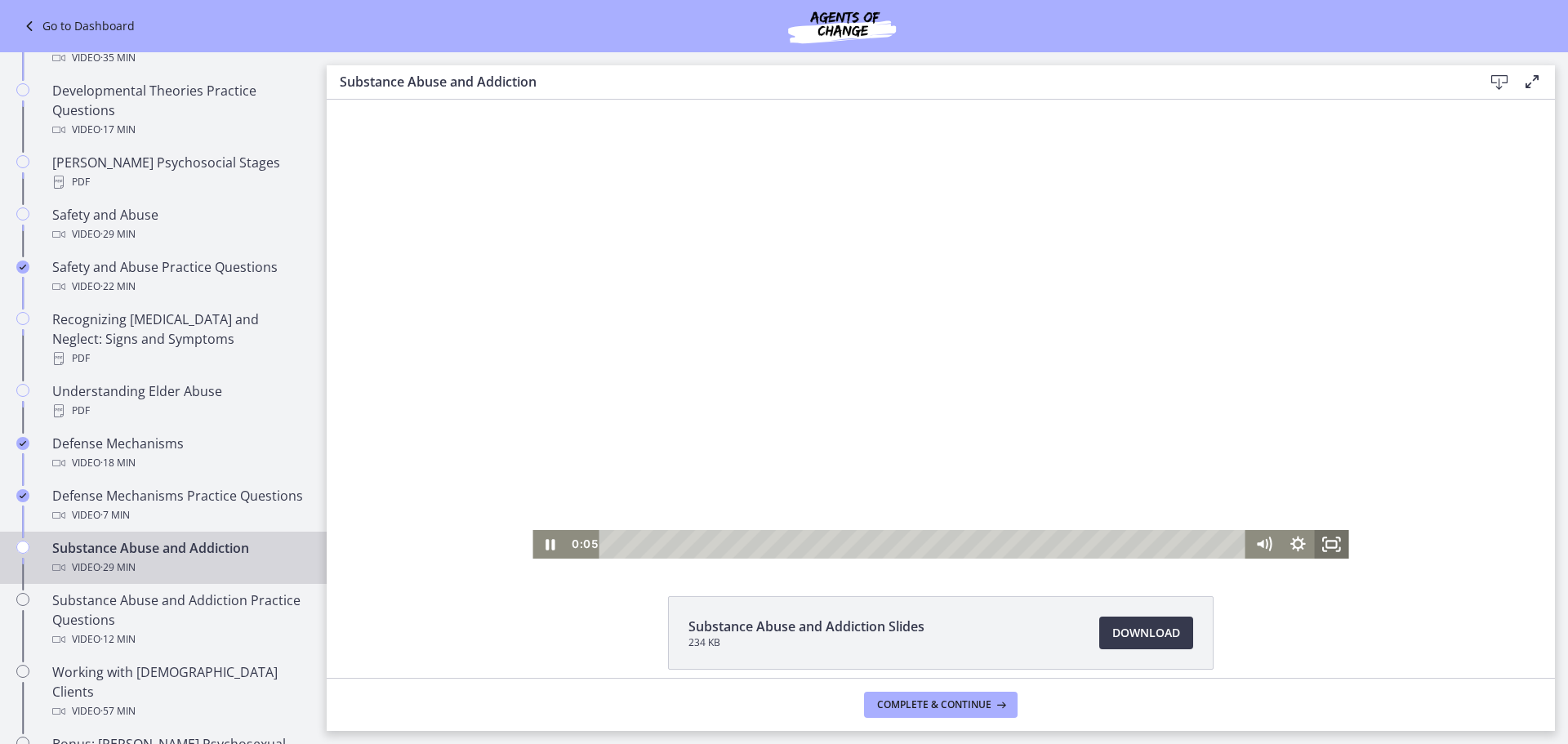
click at [1329, 544] on icon "Fullscreen" at bounding box center [1331, 545] width 34 height 29
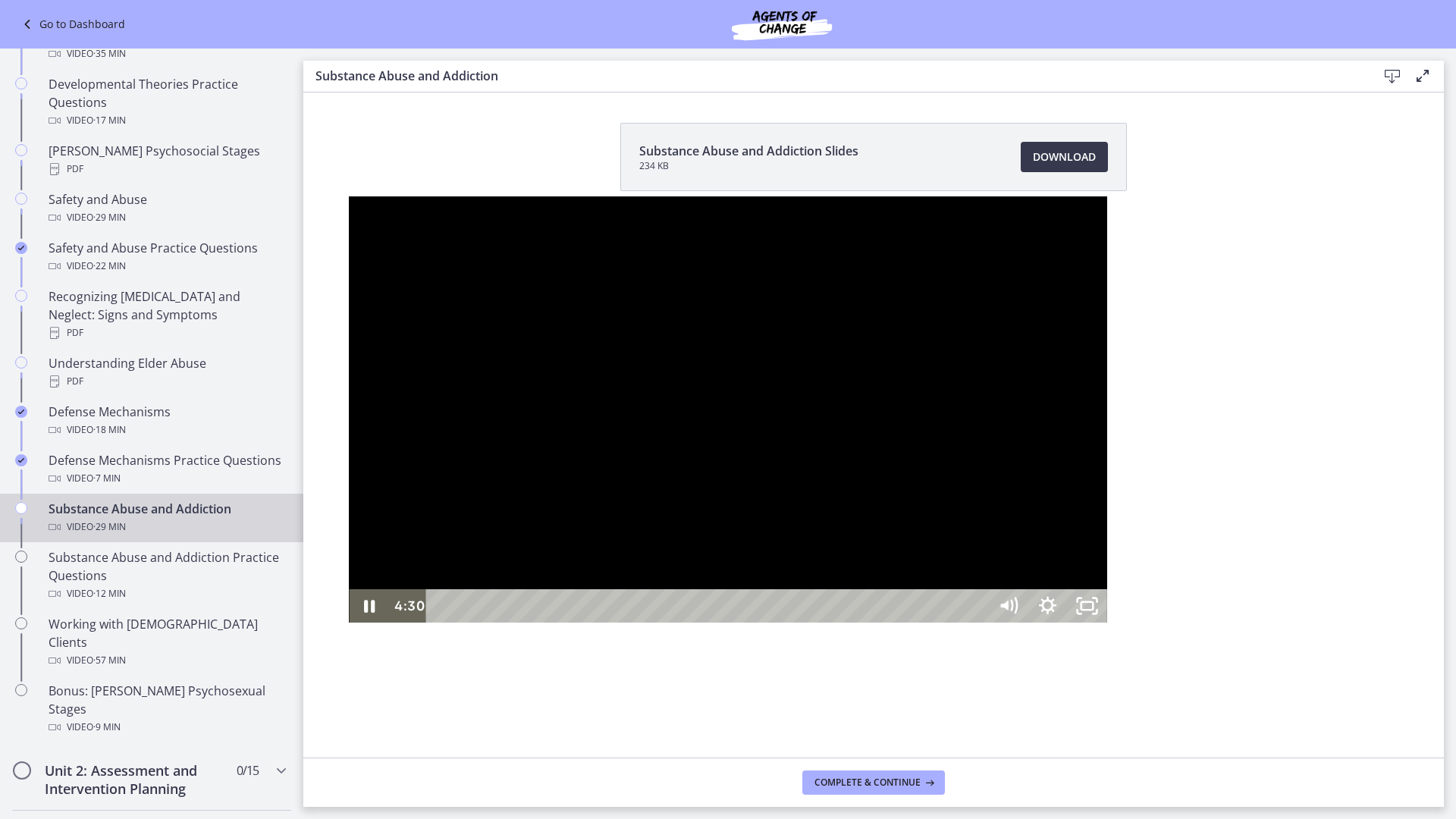
drag, startPoint x: 1266, startPoint y: 597, endPoint x: 1250, endPoint y: 614, distance: 23.3
click at [1106, 597] on div at bounding box center [727, 410] width 757 height 426
click at [440, 622] on div "3:43" at bounding box center [709, 605] width 537 height 33
click at [440, 622] on div "3:04" at bounding box center [709, 605] width 537 height 33
click at [440, 622] on div "5:44" at bounding box center [709, 605] width 537 height 33
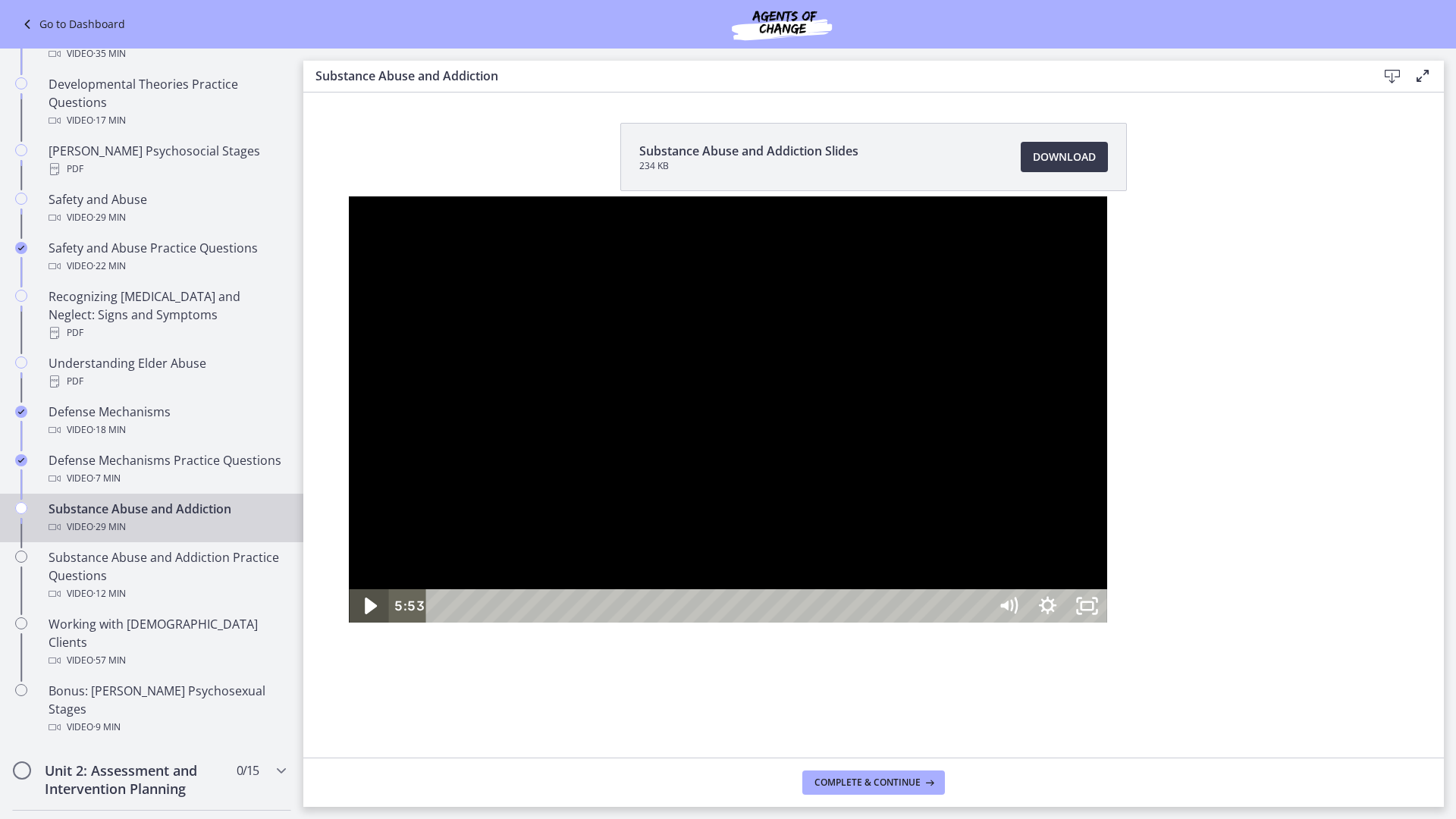
click at [365, 614] on icon "Play Video" at bounding box center [371, 605] width 13 height 17
click at [590, 622] on div at bounding box center [727, 410] width 757 height 426
click at [348, 626] on icon "Play Video" at bounding box center [371, 605] width 47 height 40
click at [345, 626] on icon "Pause" at bounding box center [368, 605] width 47 height 40
click at [366, 612] on icon "Play Video" at bounding box center [370, 605] width 10 height 13
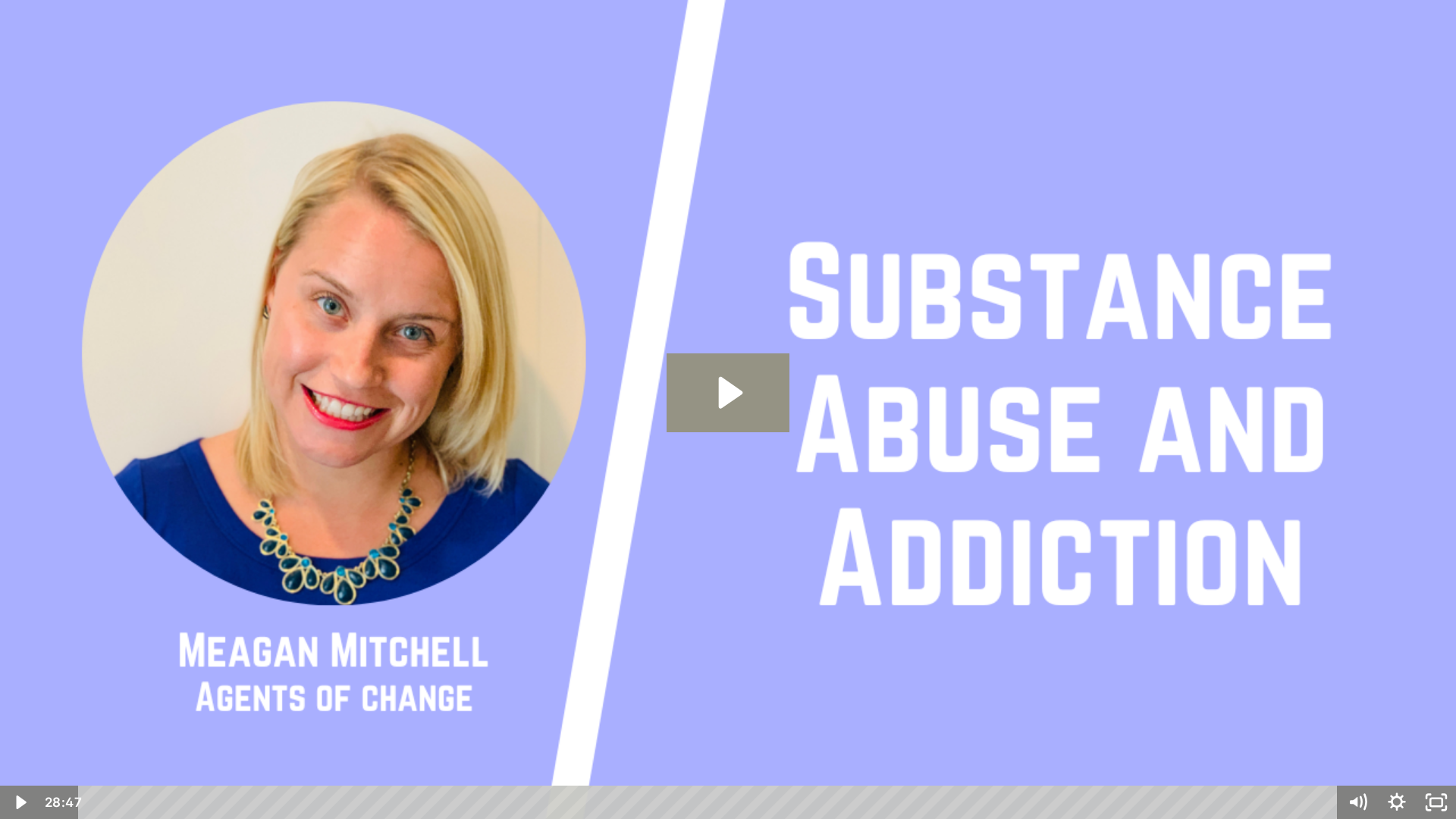
click at [714, 391] on icon "Play Video: cbe200utov91j64ibr5g.mp4" at bounding box center [728, 392] width 124 height 79
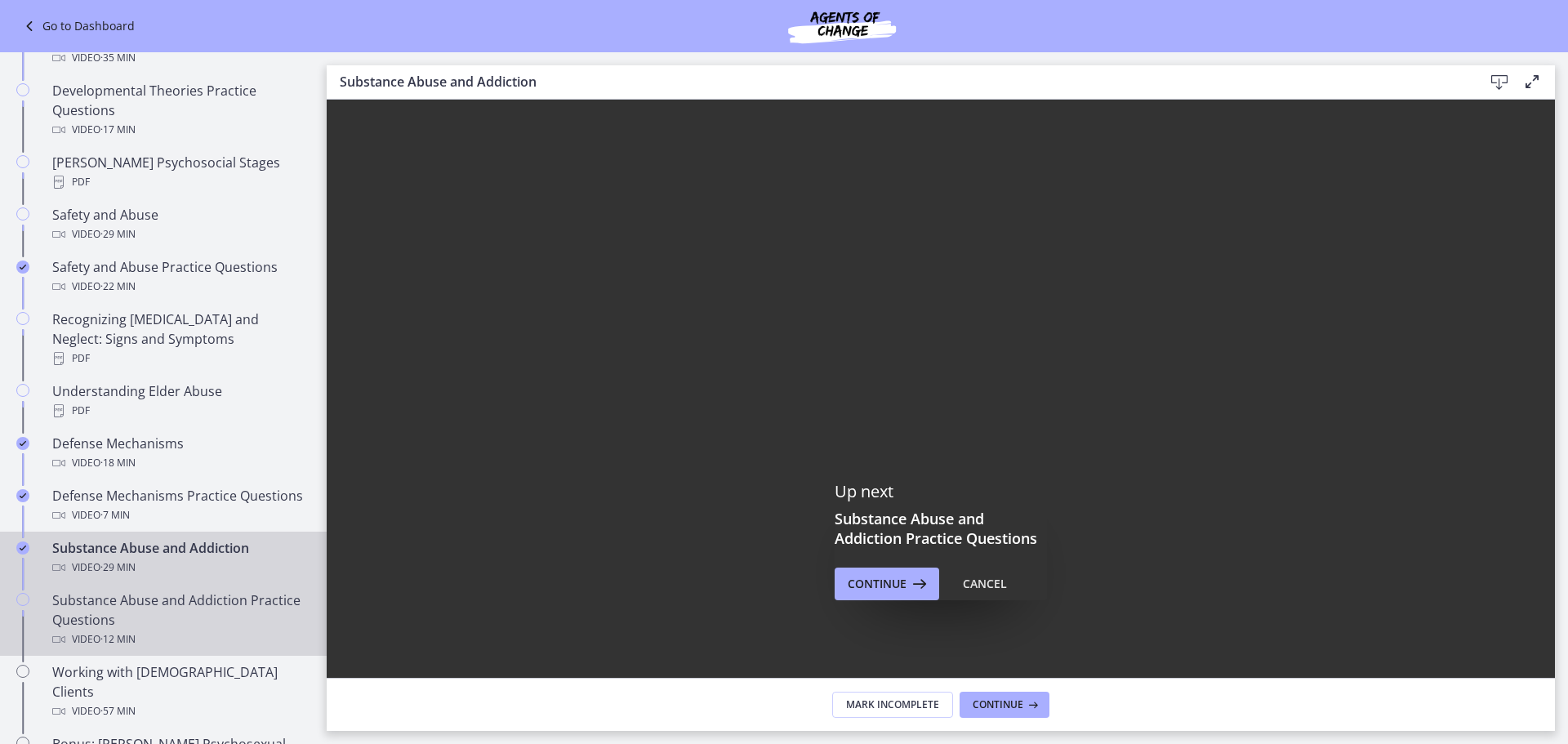
click at [188, 610] on div "Substance Abuse and Addiction Practice Questions Video · 12 min" at bounding box center [179, 619] width 254 height 59
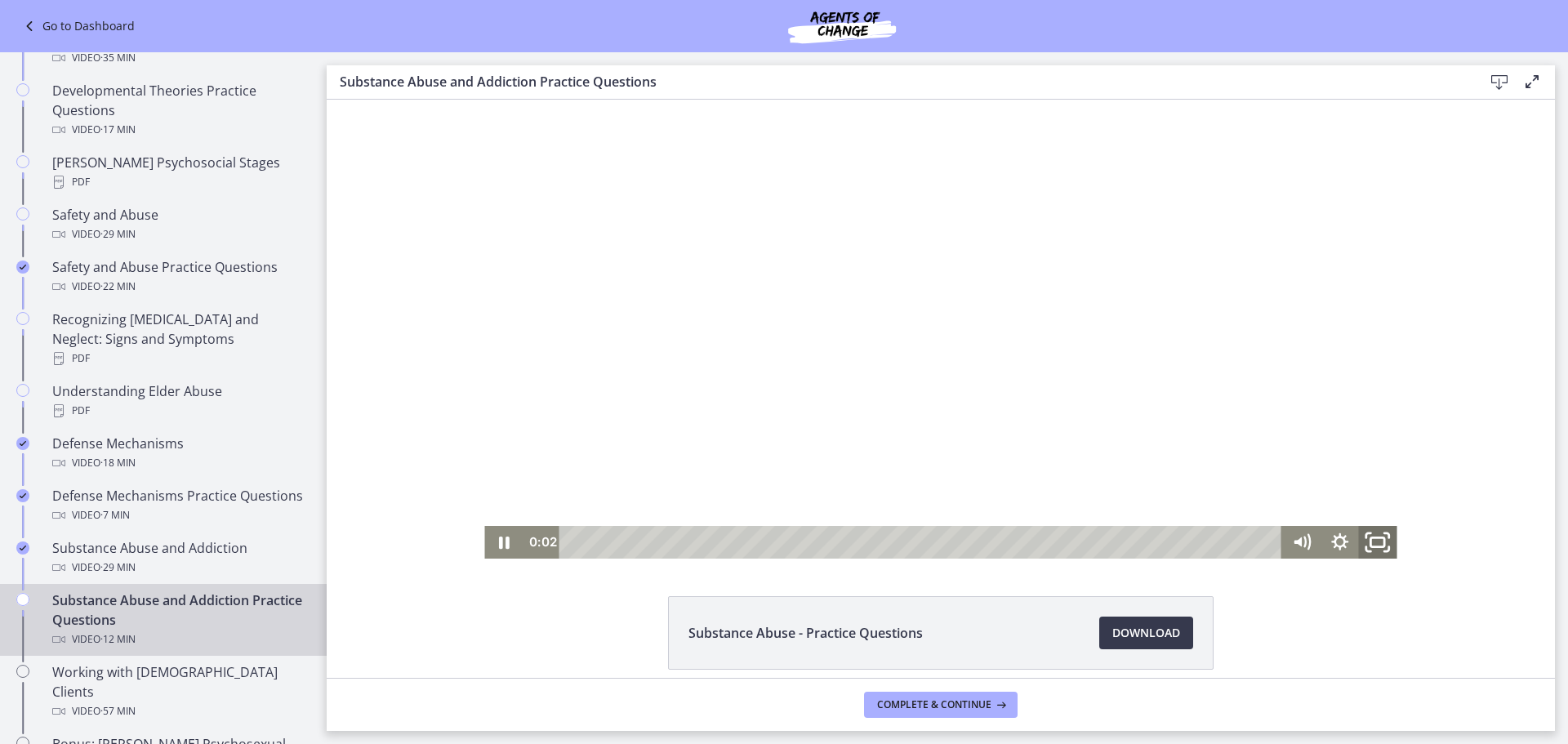
click at [1371, 543] on rect "Fullscreen" at bounding box center [1377, 541] width 14 height 9
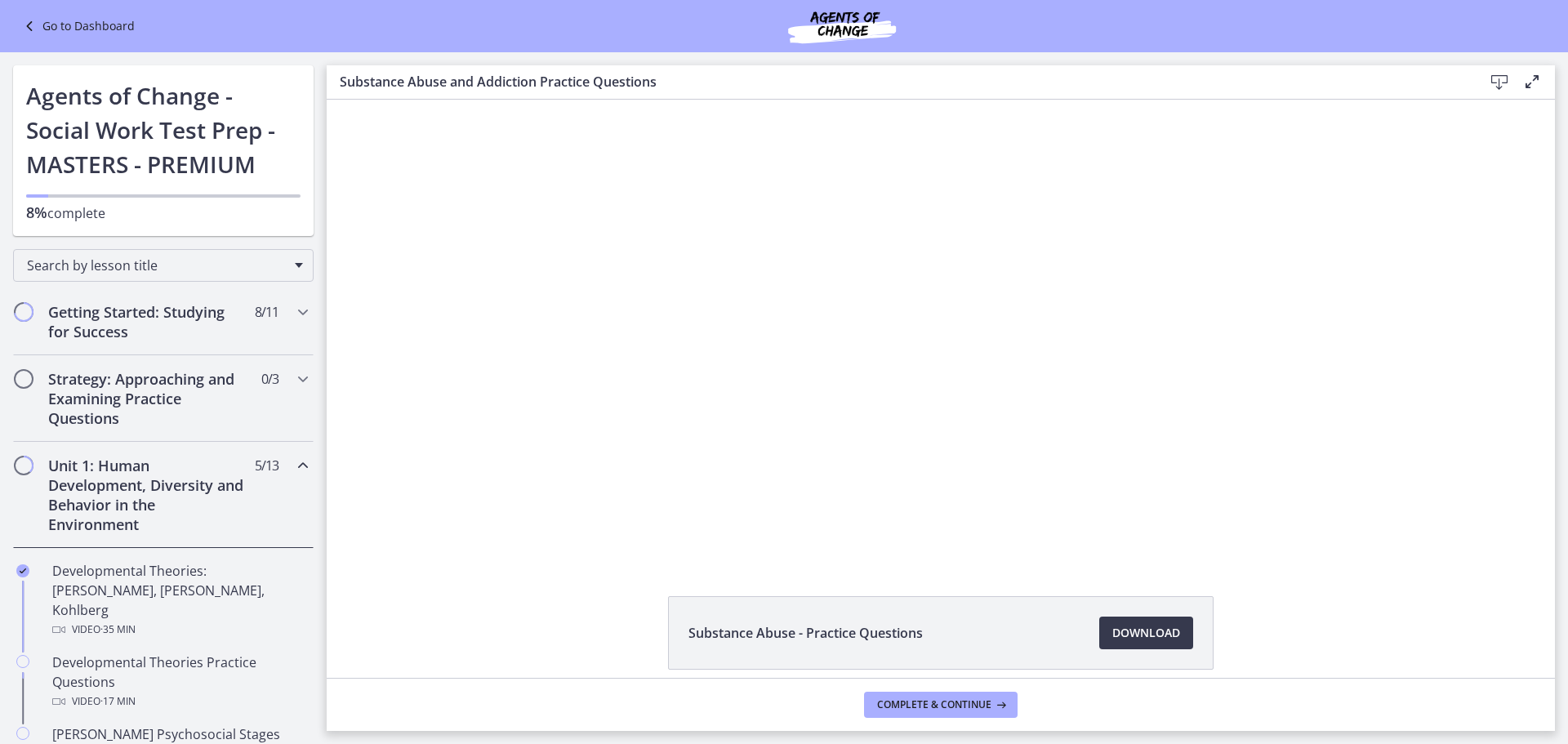
scroll to position [572, 0]
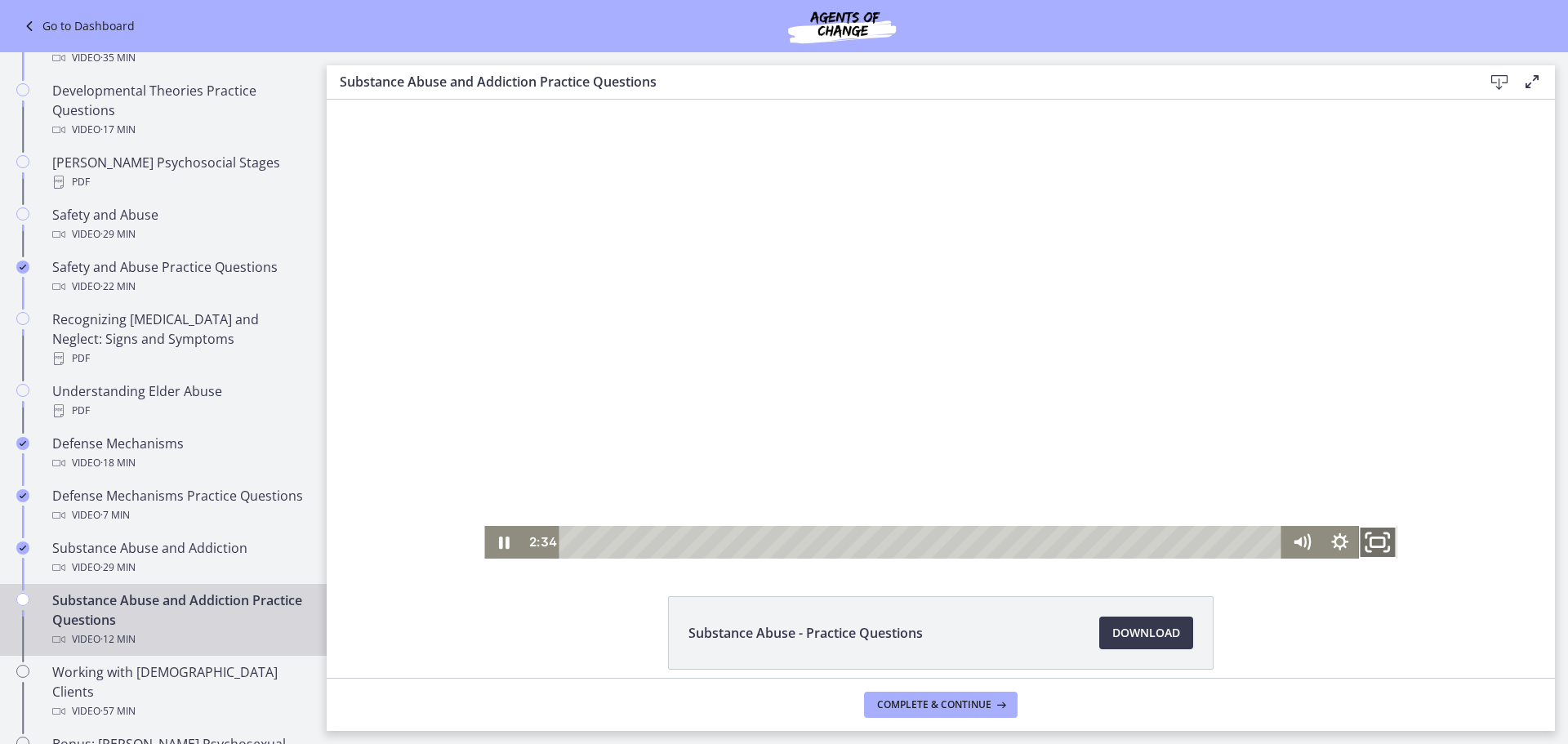
click at [1375, 540] on icon "Fullscreen" at bounding box center [1376, 542] width 45 height 40
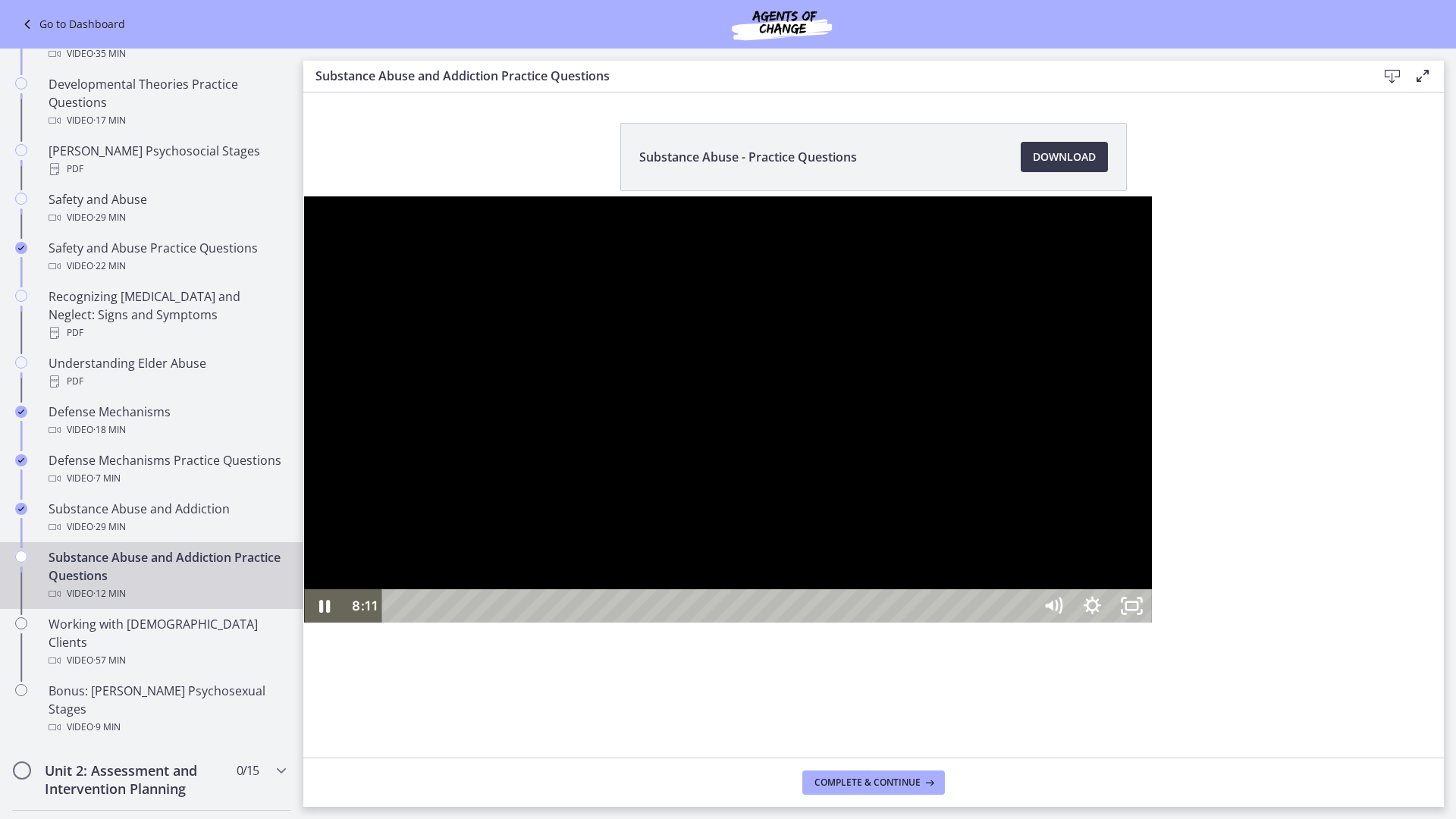
click at [966, 622] on div "8:11" at bounding box center [710, 605] width 627 height 33
click at [912, 622] on div "7:40" at bounding box center [710, 605] width 627 height 33
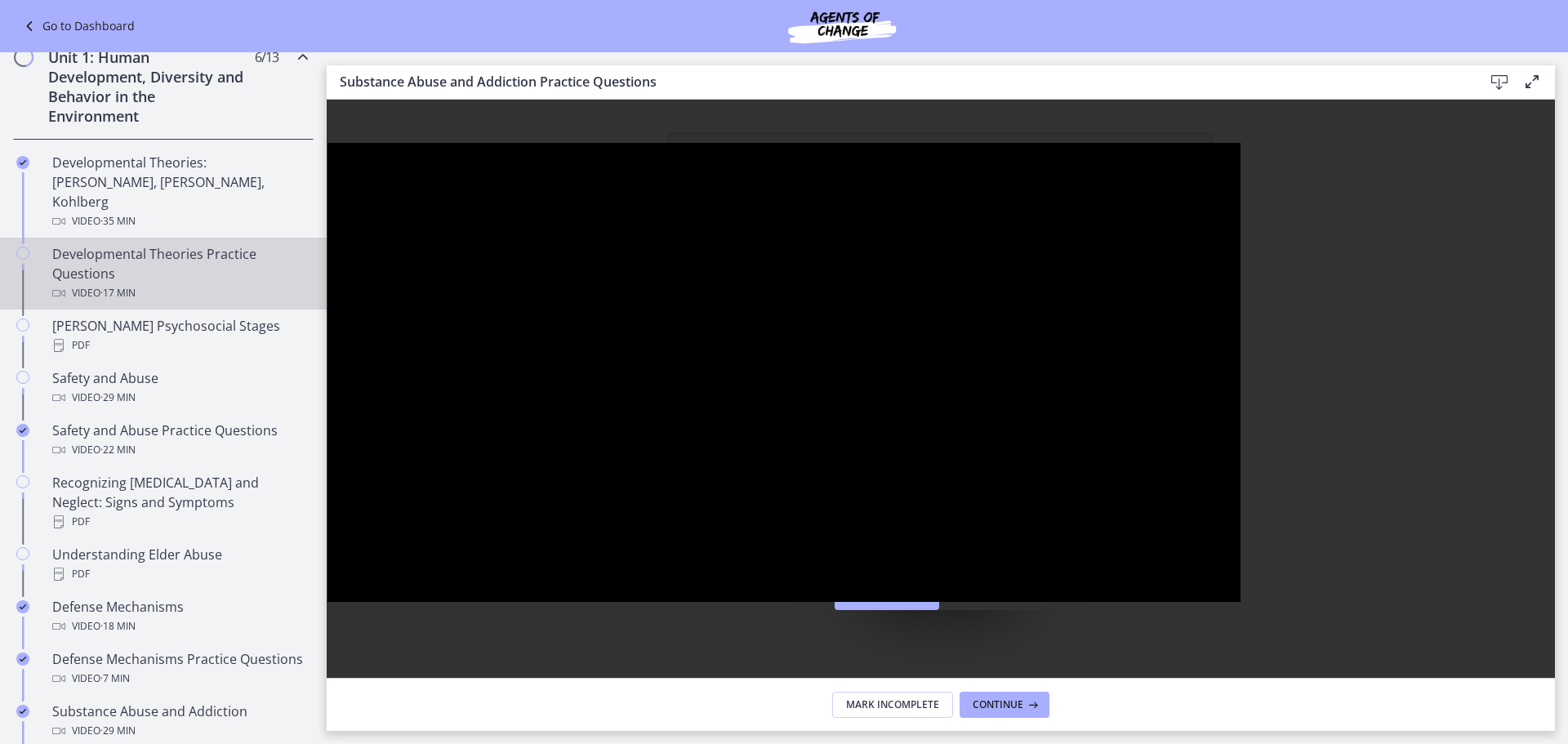
scroll to position [327, 0]
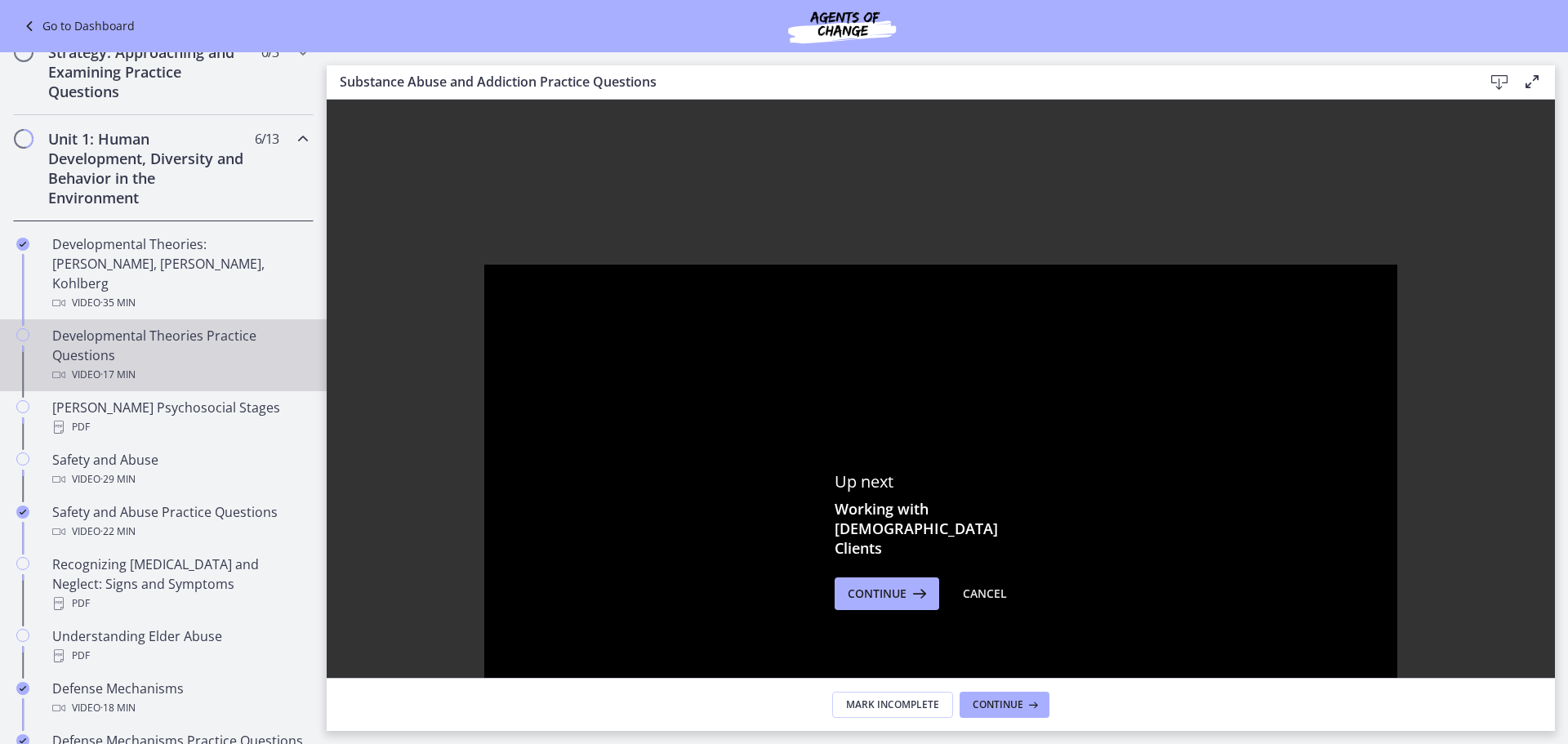
click at [134, 342] on div "Developmental Theories Practice Questions Video · 17 min" at bounding box center [179, 355] width 254 height 59
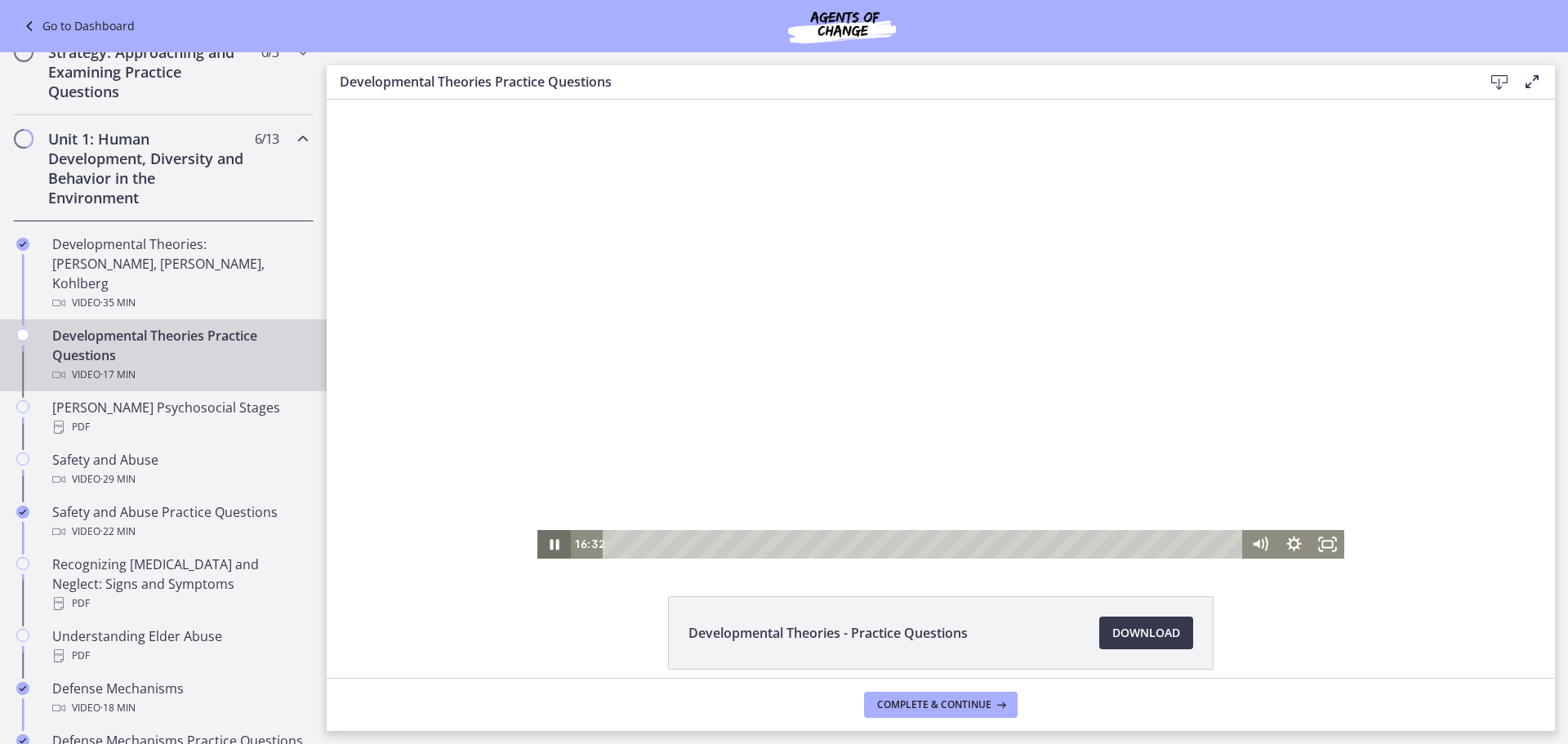
click at [551, 545] on icon "Pause" at bounding box center [553, 544] width 9 height 11
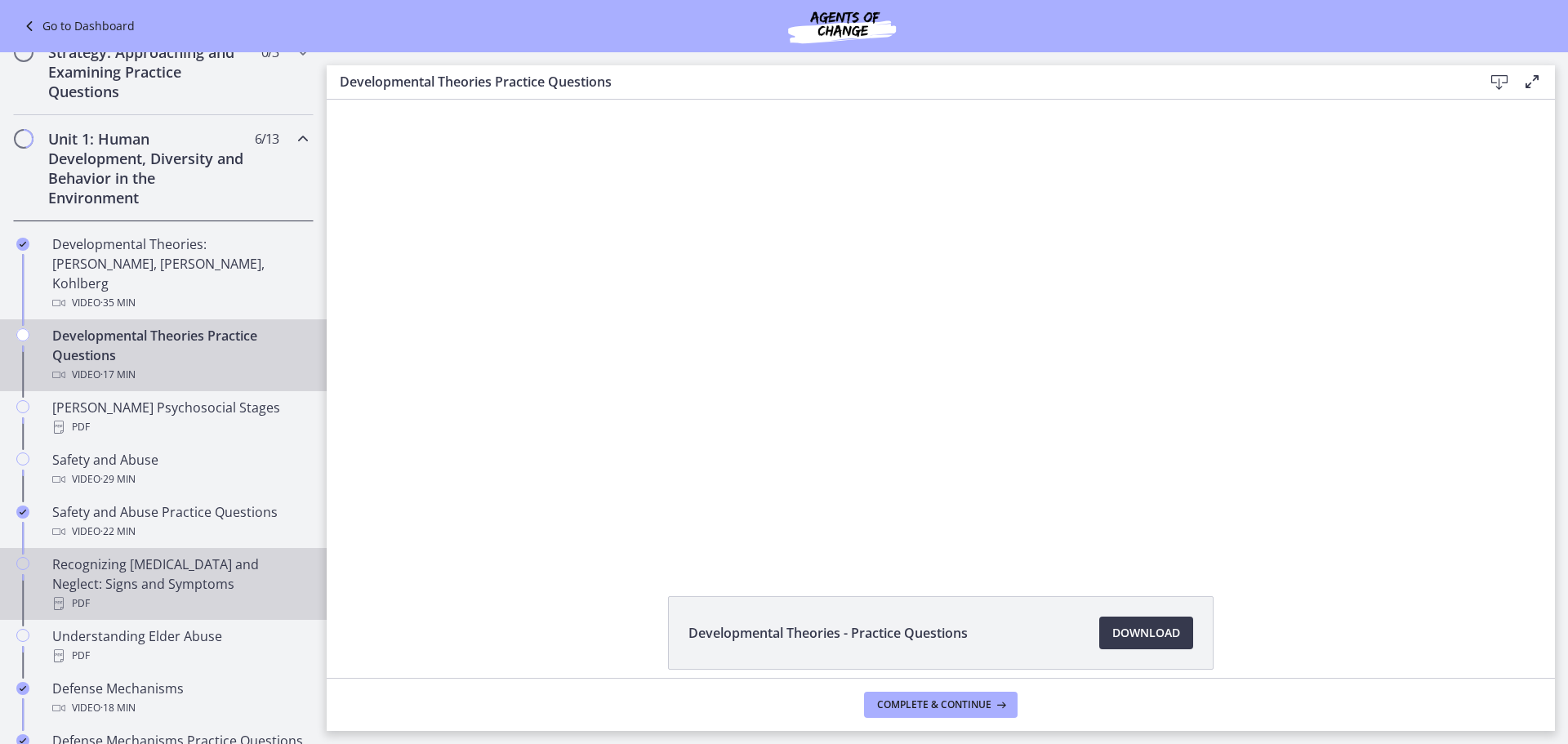
scroll to position [408, 0]
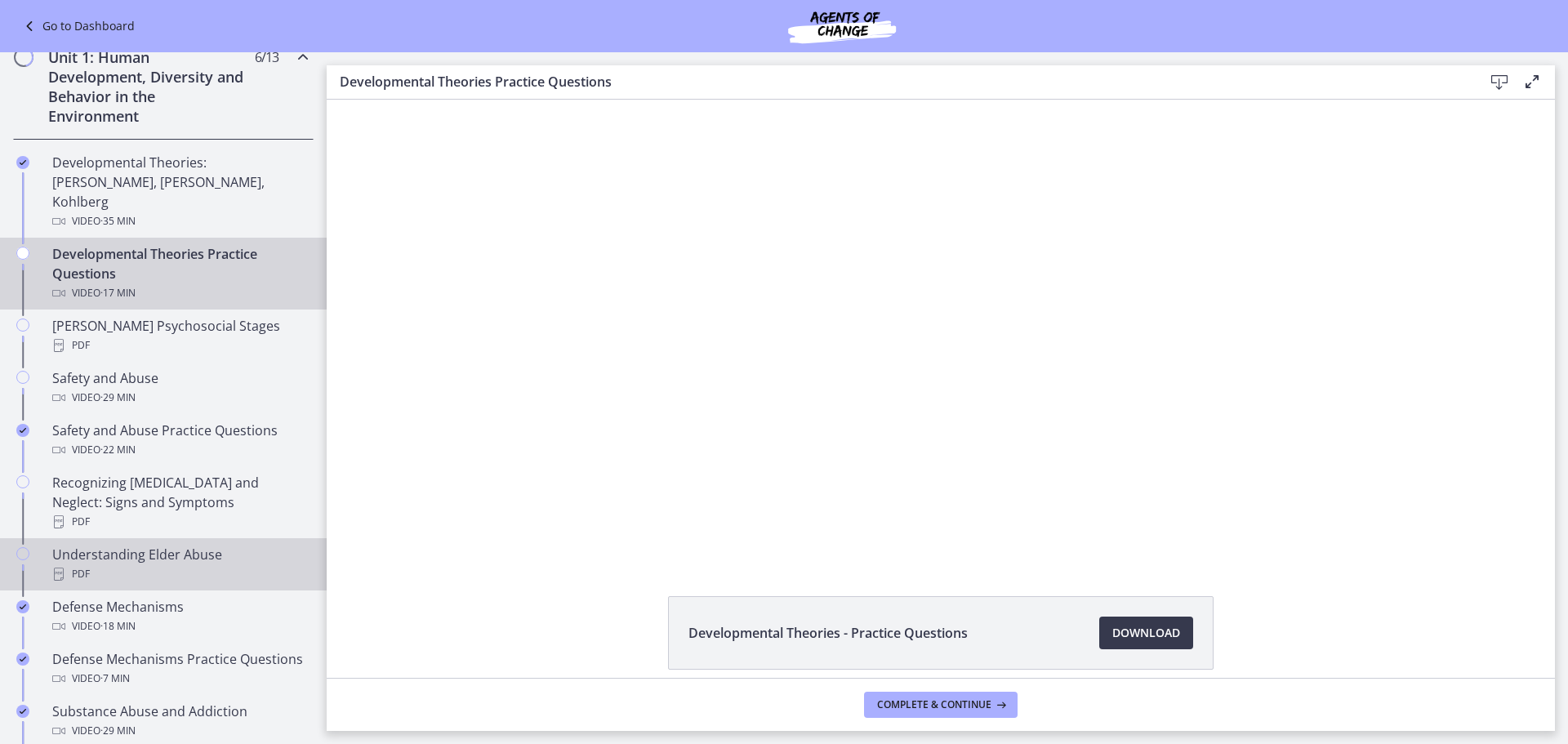
click at [152, 545] on div "Understanding Elder Abuse PDF" at bounding box center [179, 564] width 254 height 40
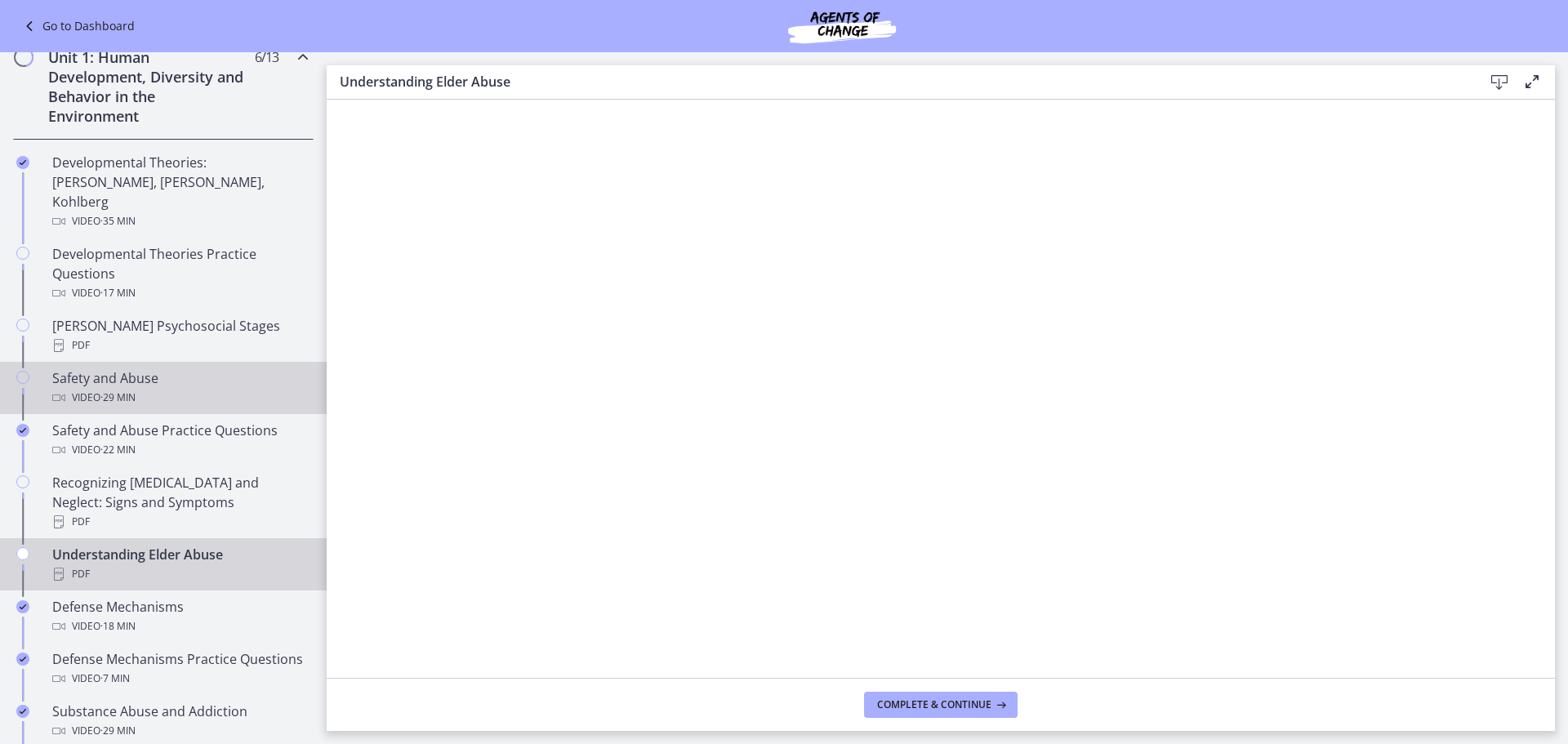
click at [212, 388] on div "Video · 29 min" at bounding box center [179, 398] width 254 height 19
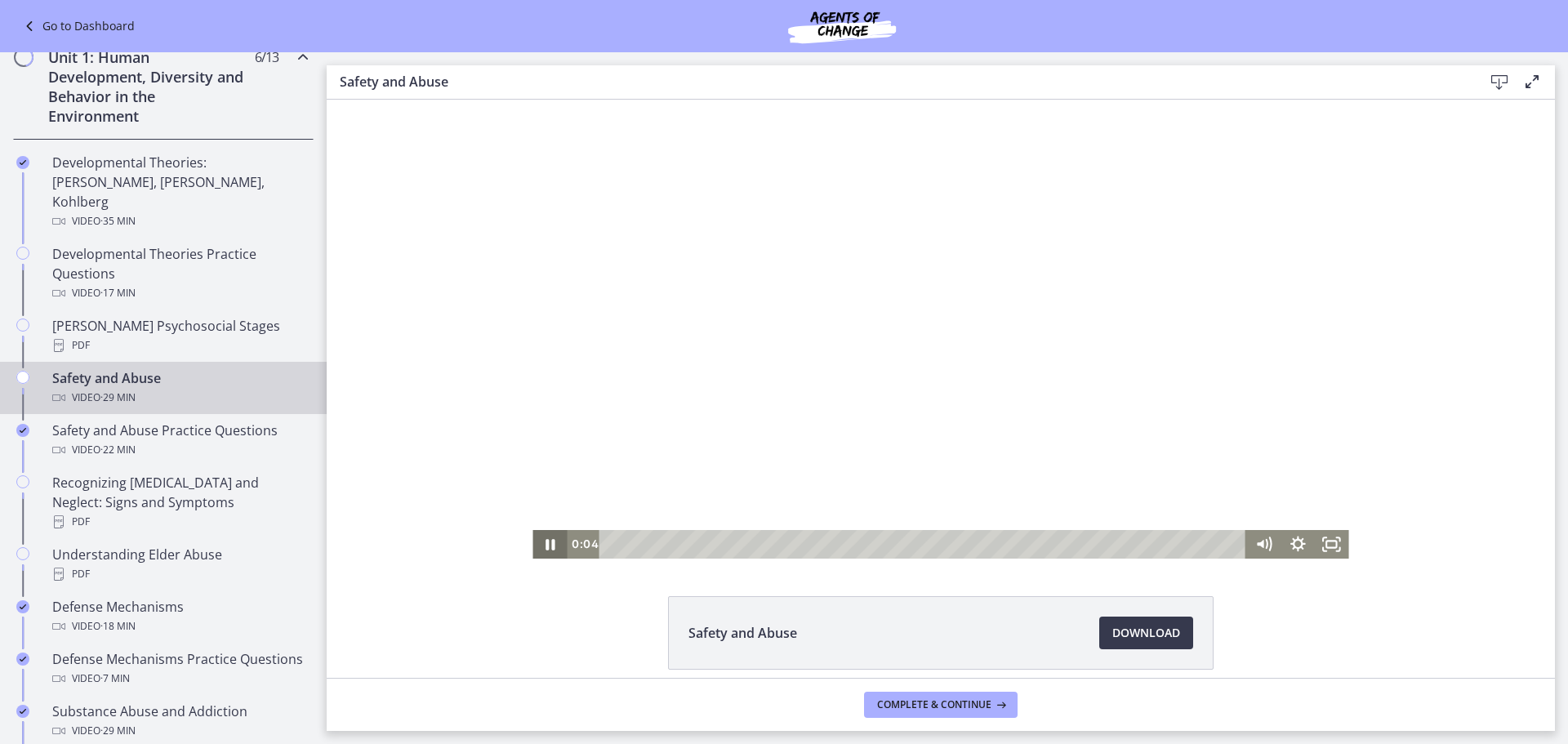
click at [546, 549] on icon "Pause" at bounding box center [549, 544] width 9 height 11
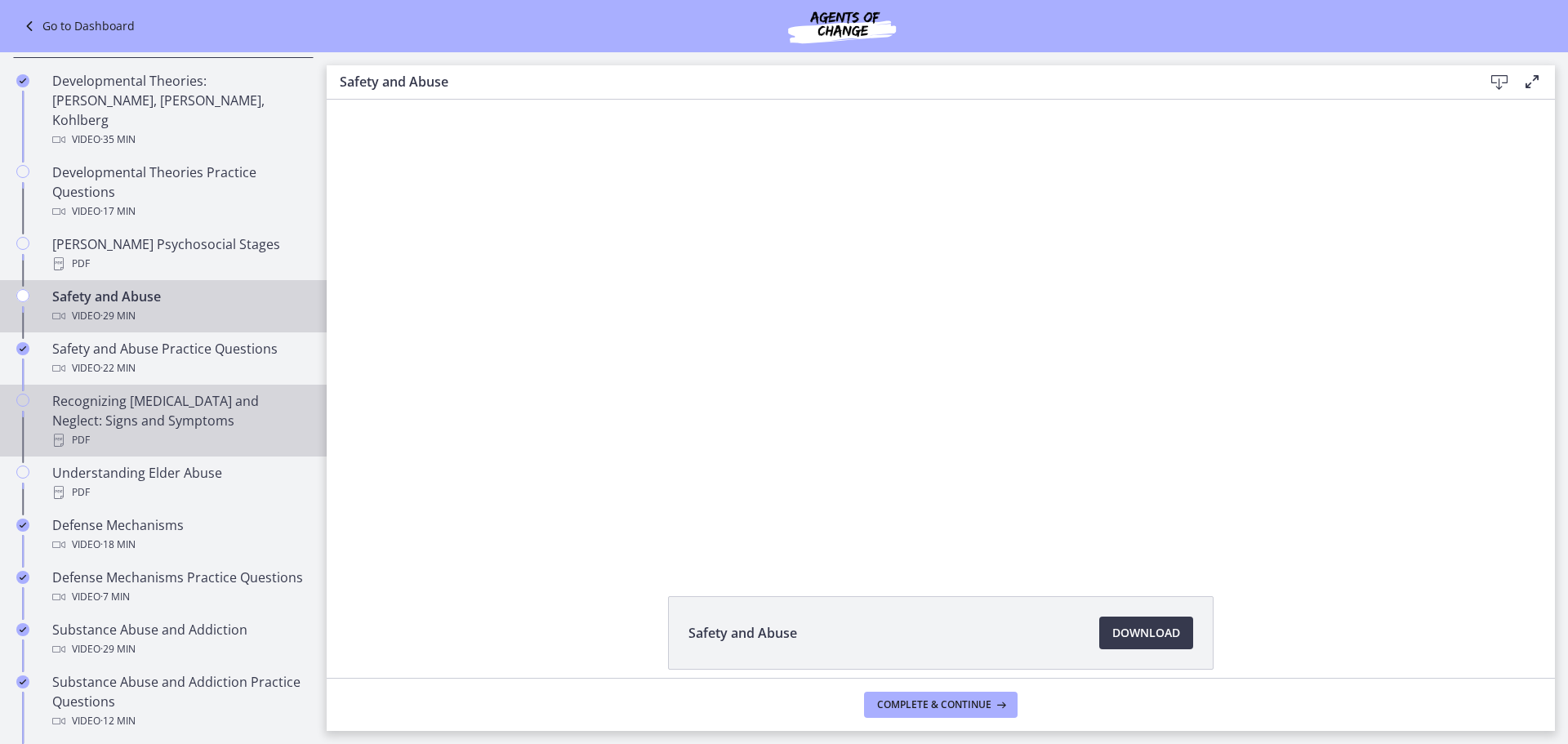
scroll to position [327, 0]
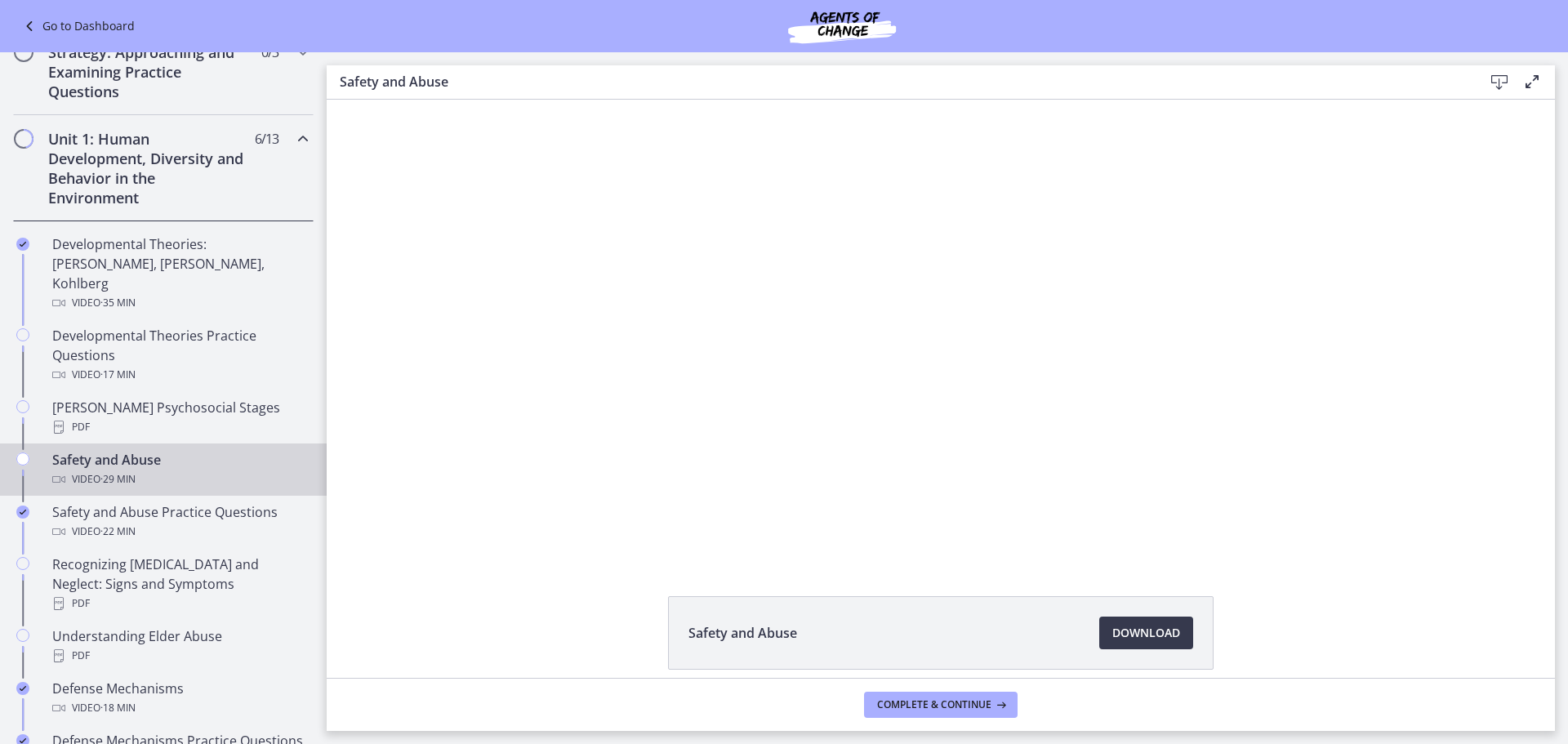
click at [178, 450] on div "Safety and Abuse Video · 29 min" at bounding box center [179, 469] width 254 height 40
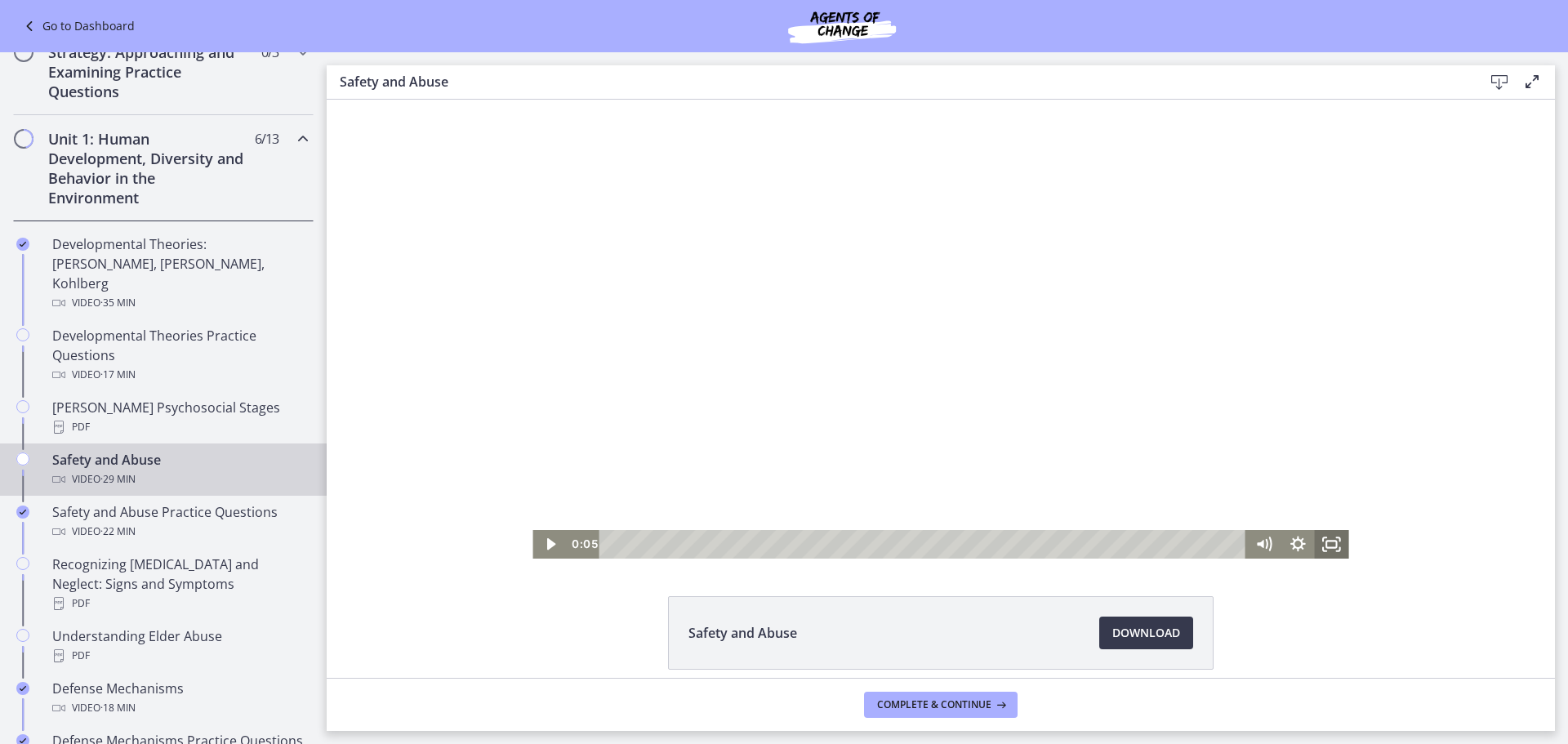
click at [1322, 543] on icon "Fullscreen" at bounding box center [1331, 545] width 34 height 29
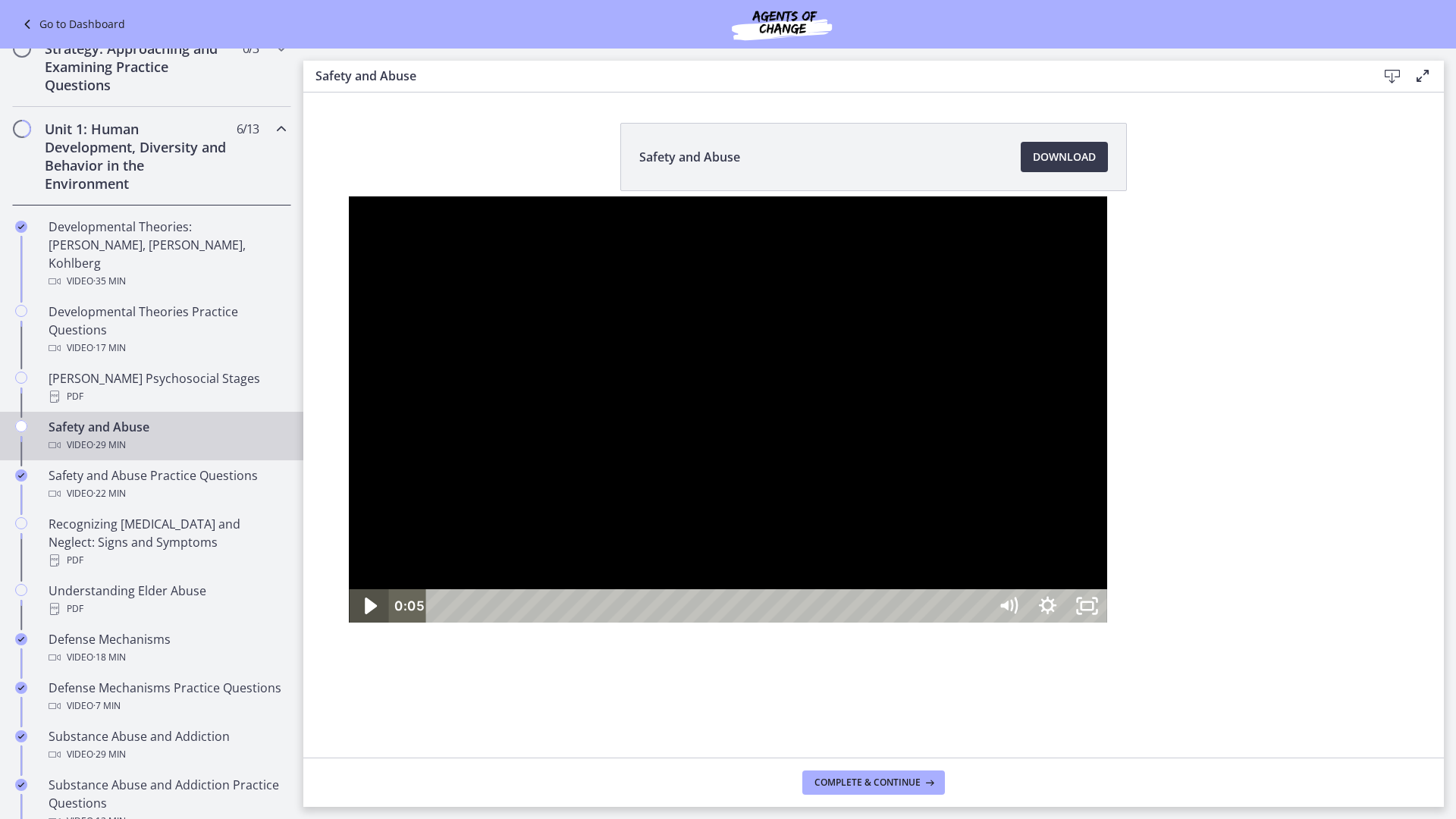
click at [348, 626] on icon "Play Video" at bounding box center [371, 605] width 47 height 40
click at [1028, 622] on icon "Mute" at bounding box center [1009, 605] width 40 height 33
click at [1019, 608] on icon "Unmute" at bounding box center [1016, 604] width 6 height 6
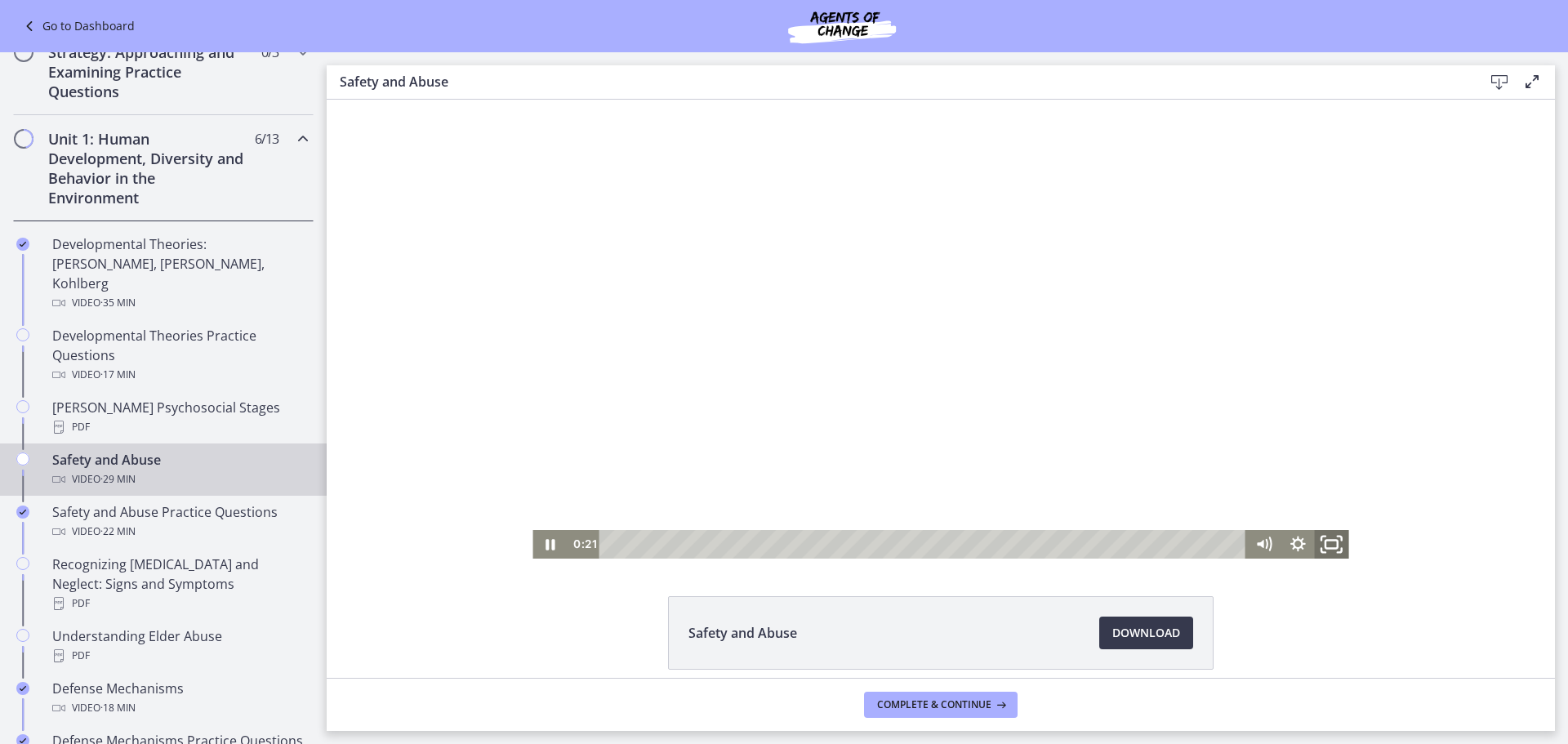
click at [1330, 550] on icon "Fullscreen" at bounding box center [1332, 543] width 41 height 34
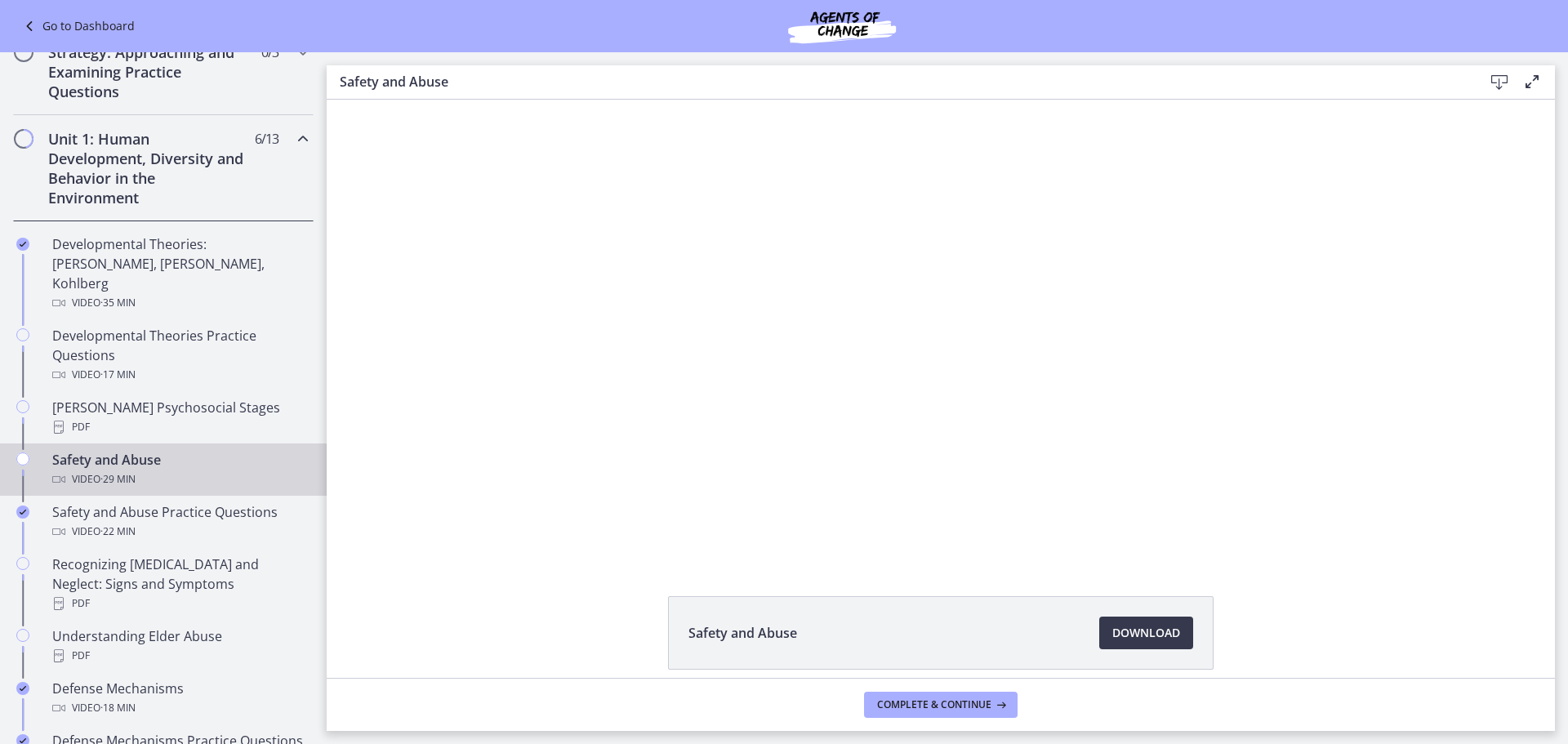
click at [1454, 261] on div "Click for sound @keyframes VOLUME_SMALL_WAVE_FLASH { 0% { opacity: 0; } 33% { o…" at bounding box center [940, 329] width 1228 height 459
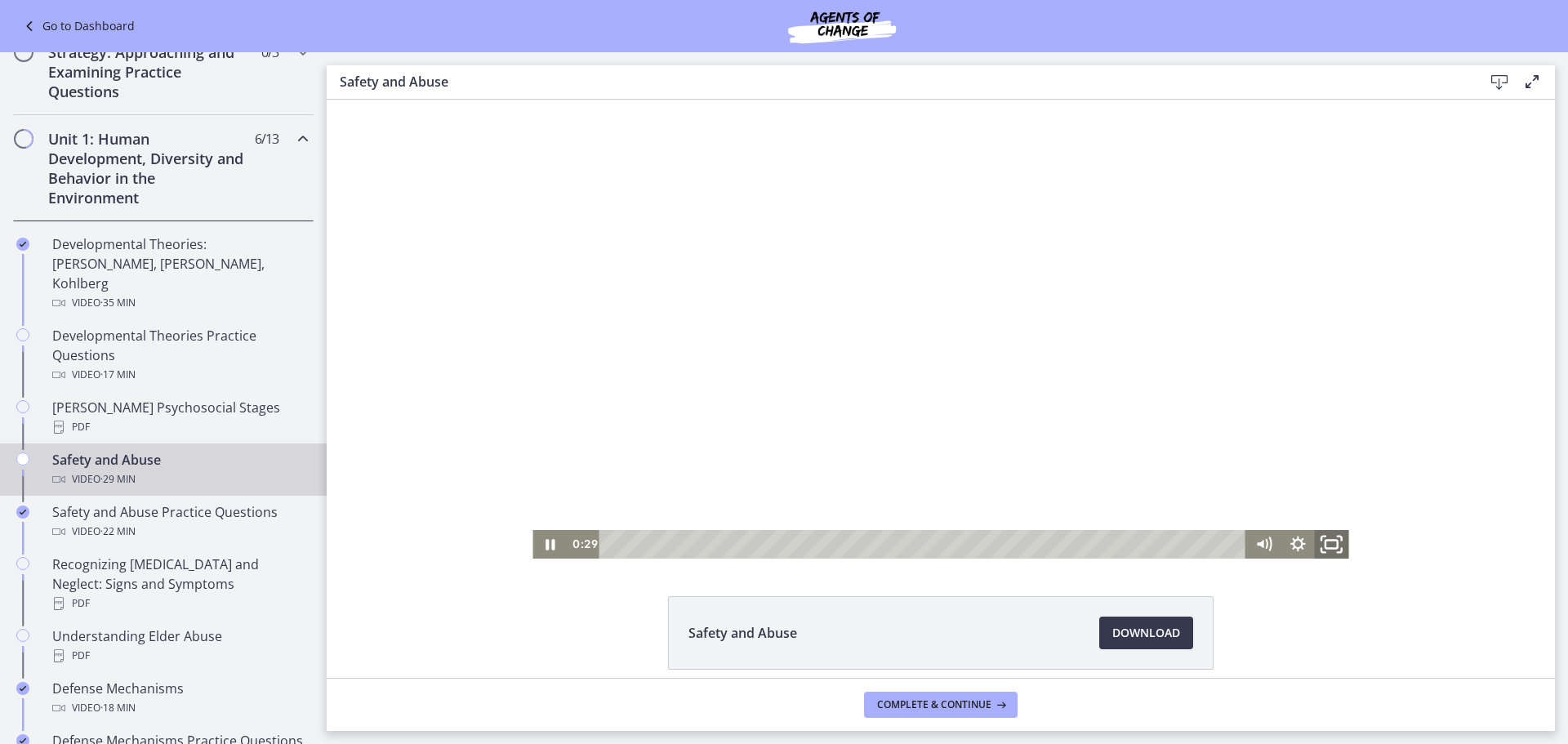
drag, startPoint x: 1322, startPoint y: 540, endPoint x: 1649, endPoint y: 738, distance: 382.3
click at [1322, 540] on icon "Fullscreen" at bounding box center [1332, 543] width 41 height 34
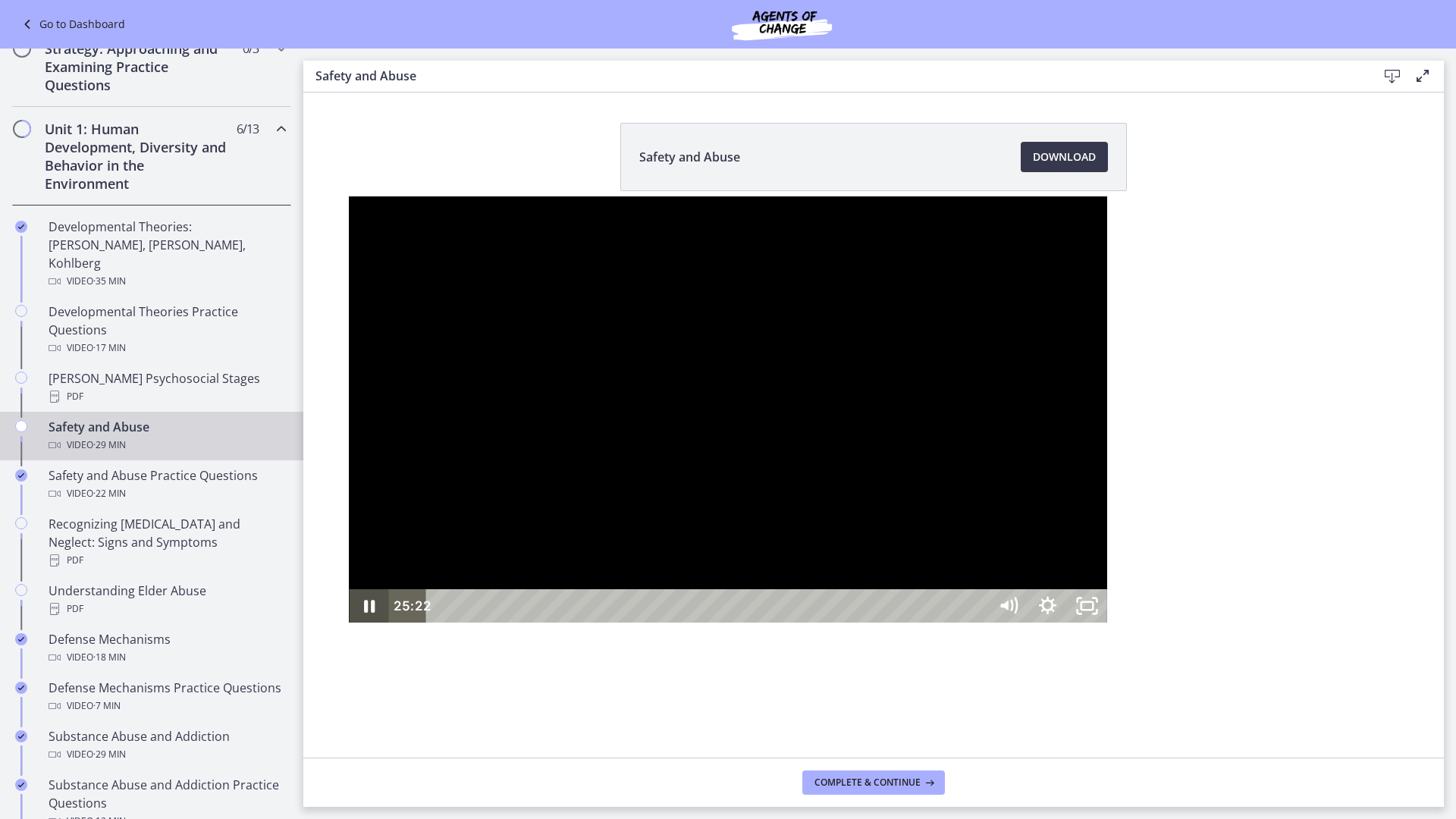
click at [349, 622] on icon "Pause" at bounding box center [368, 605] width 40 height 33
click at [348, 626] on icon "Play Video" at bounding box center [371, 605] width 47 height 40
click at [364, 612] on icon "Pause" at bounding box center [369, 606] width 11 height 13
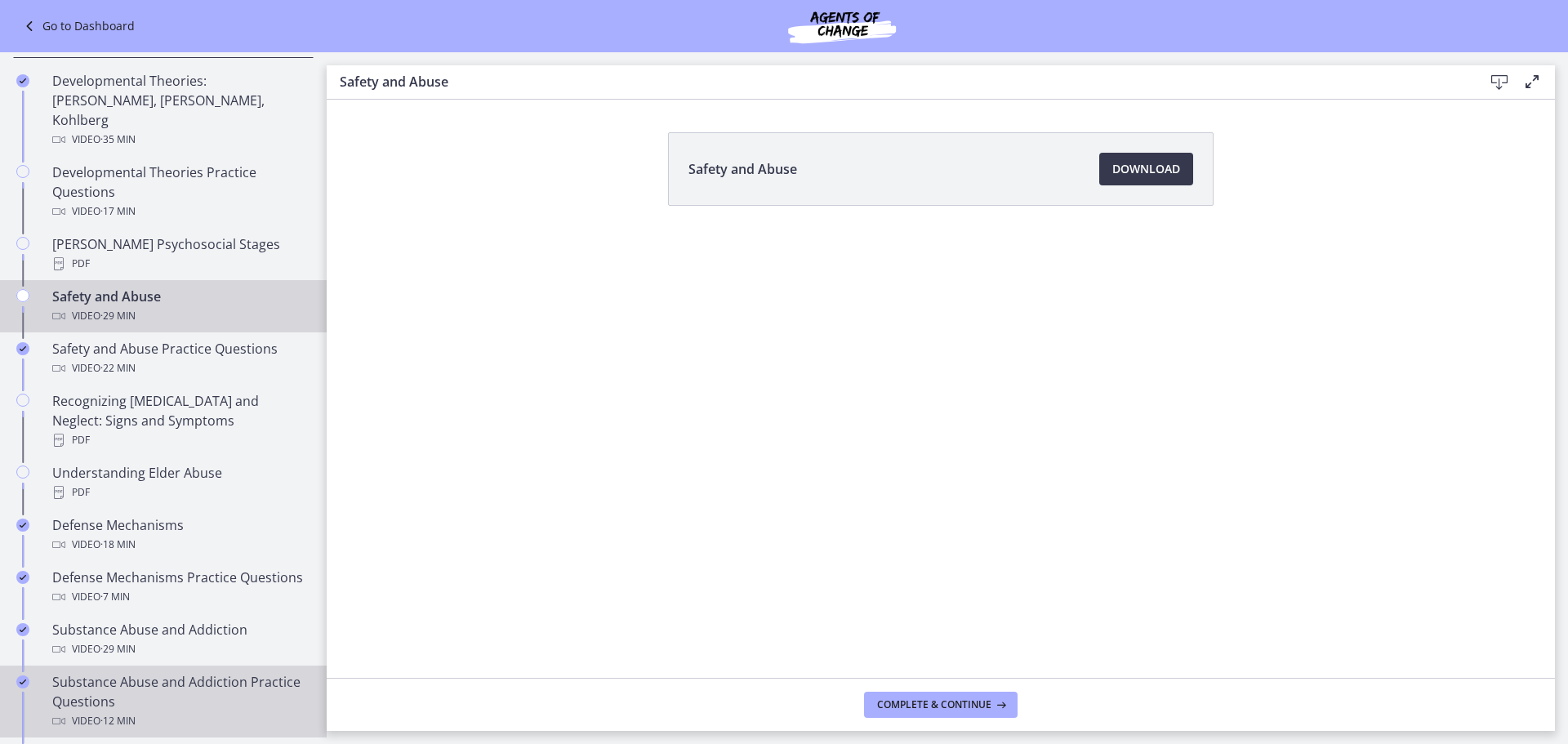
scroll to position [653, 0]
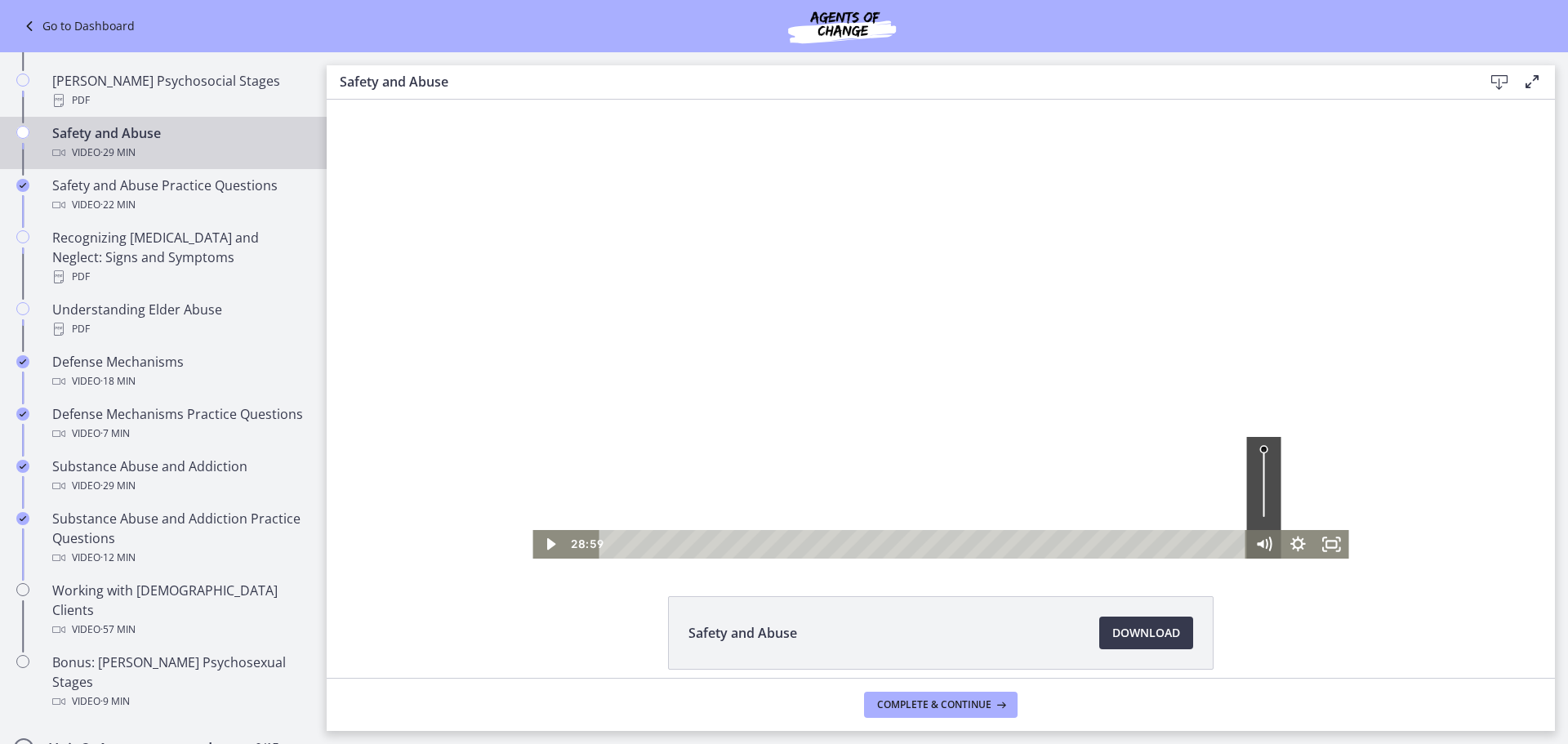
click at [1272, 536] on div "28:59 28:59" at bounding box center [939, 545] width 815 height 29
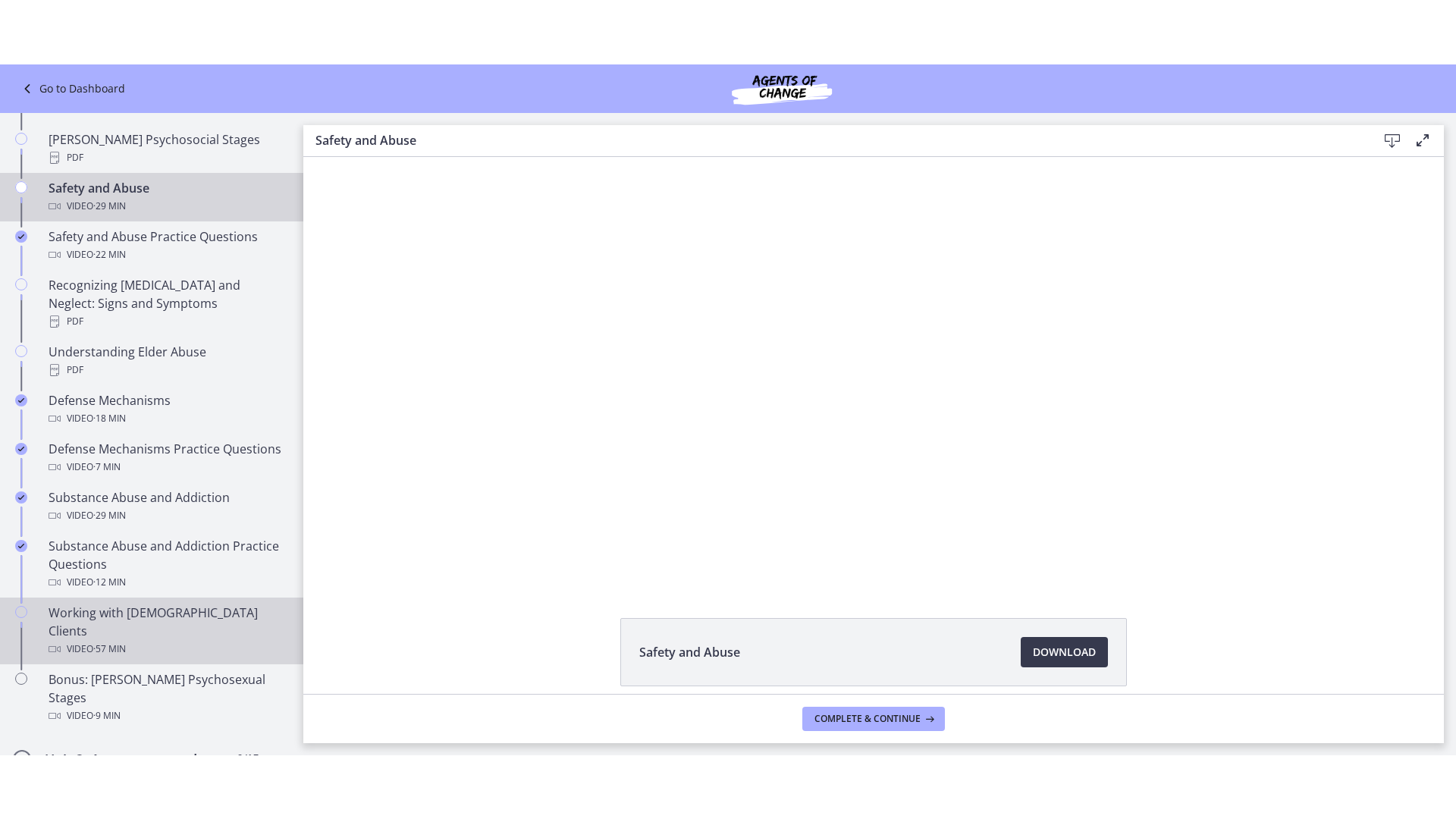
scroll to position [682, 0]
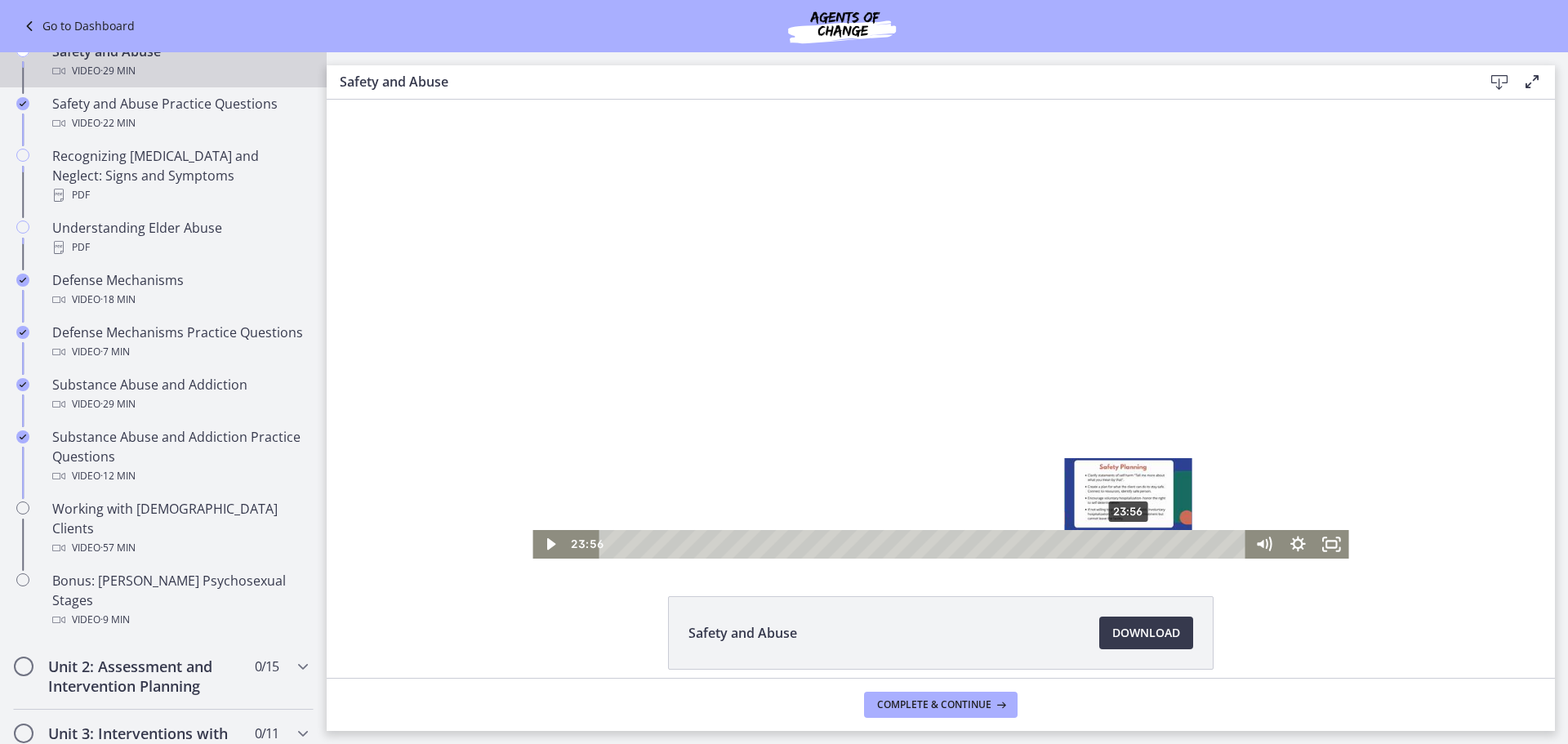
click at [921, 533] on div "23:56" at bounding box center [925, 545] width 626 height 29
click at [547, 539] on icon "Play Video" at bounding box center [551, 543] width 41 height 34
drag, startPoint x: 1317, startPoint y: 542, endPoint x: 1644, endPoint y: 740, distance: 382.3
click at [1317, 542] on icon "Fullscreen" at bounding box center [1331, 545] width 34 height 29
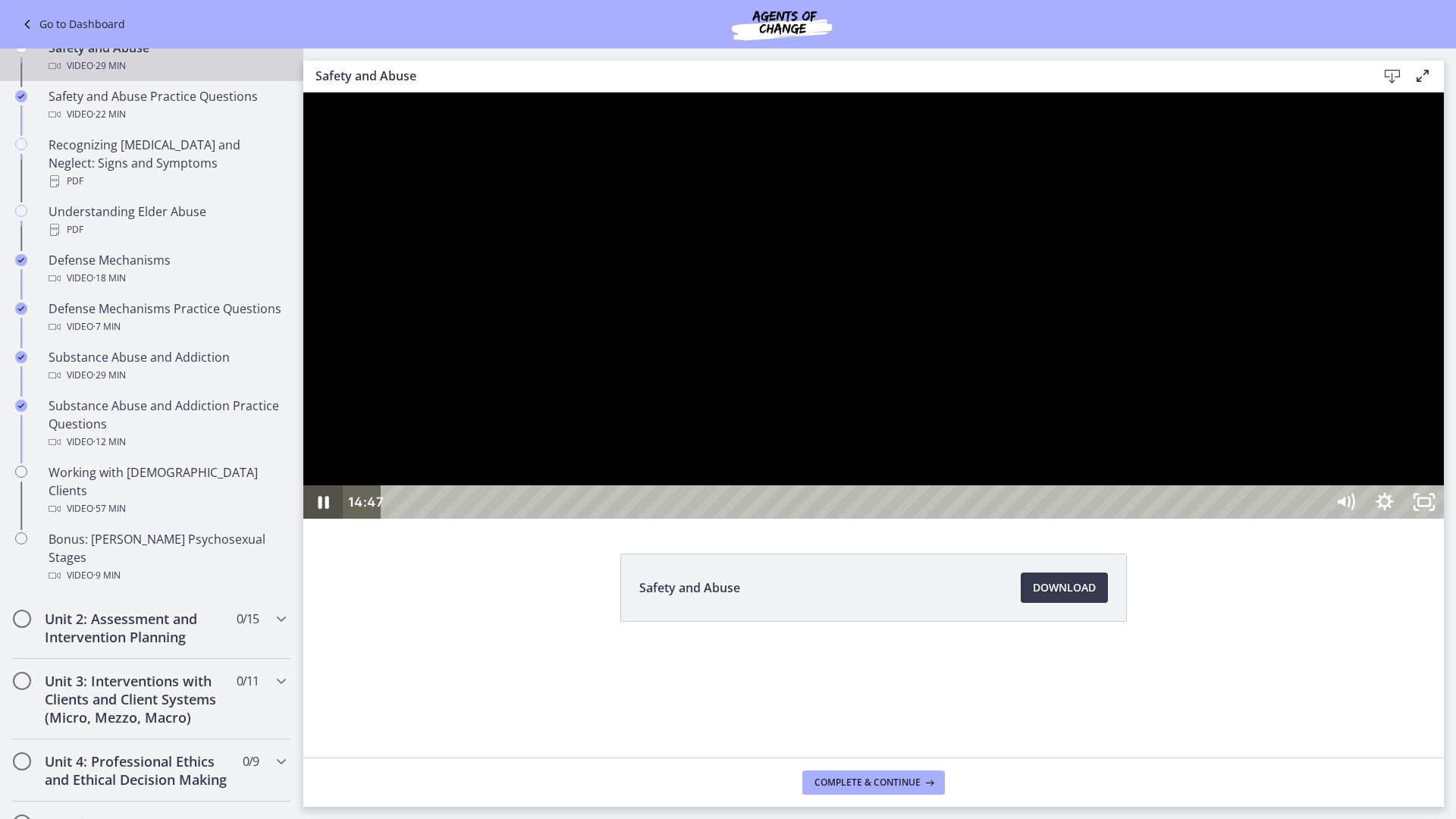
click at [329, 518] on icon "Pause" at bounding box center [323, 501] width 40 height 33
